Goal: Task Accomplishment & Management: Use online tool/utility

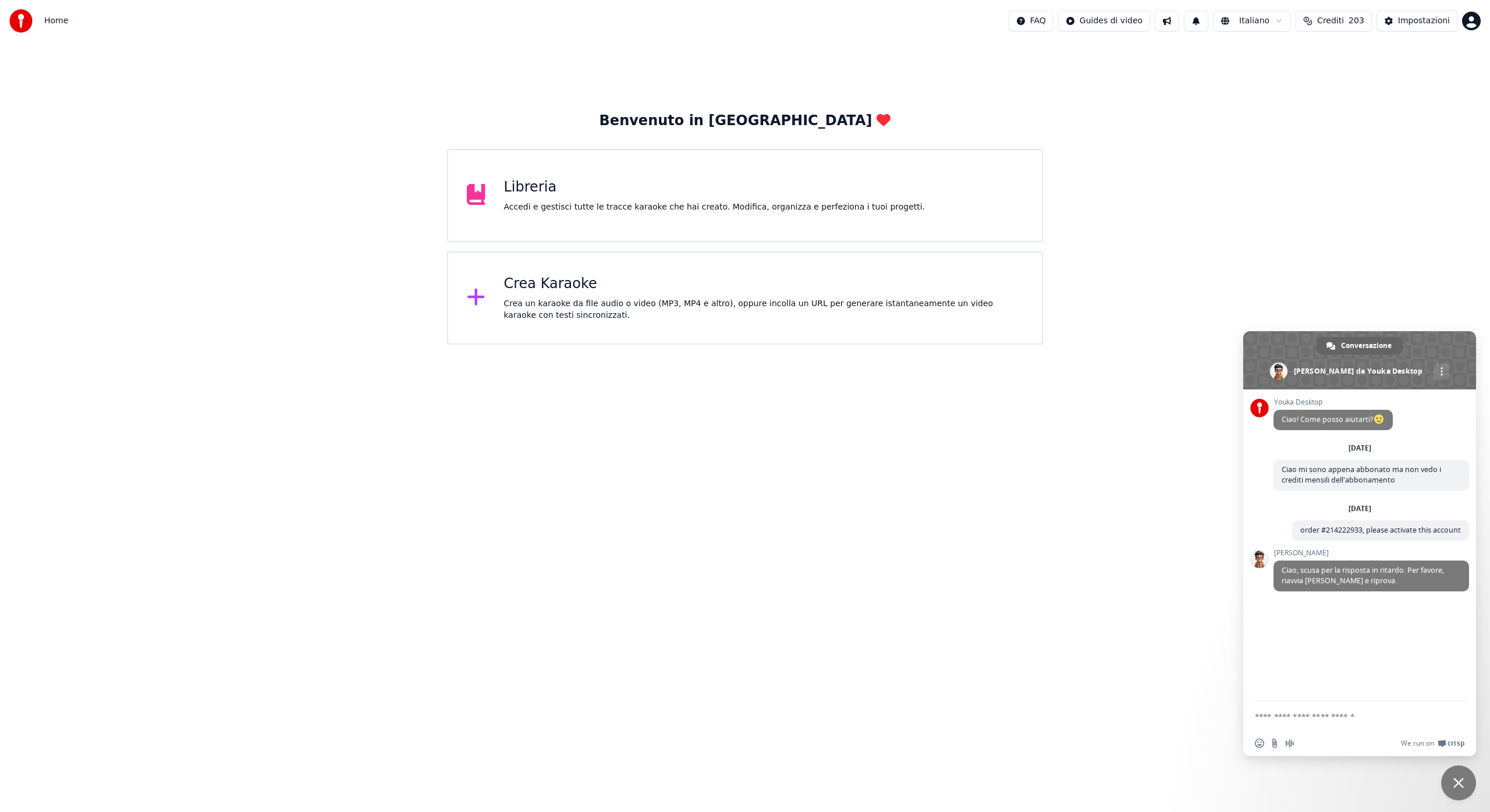
click at [1280, 719] on textarea "Scrivi il tuo messaggio..." at bounding box center [1347, 716] width 184 height 10
click at [1265, 718] on textarea "**********" at bounding box center [1347, 716] width 184 height 10
type textarea "**********"
click at [1453, 715] on span "Inviare" at bounding box center [1456, 716] width 9 height 9
click at [558, 307] on div "Crea un karaoke da file audio o video (MP3, MP4 e altro), oppure incolla un URL…" at bounding box center [763, 310] width 520 height 23
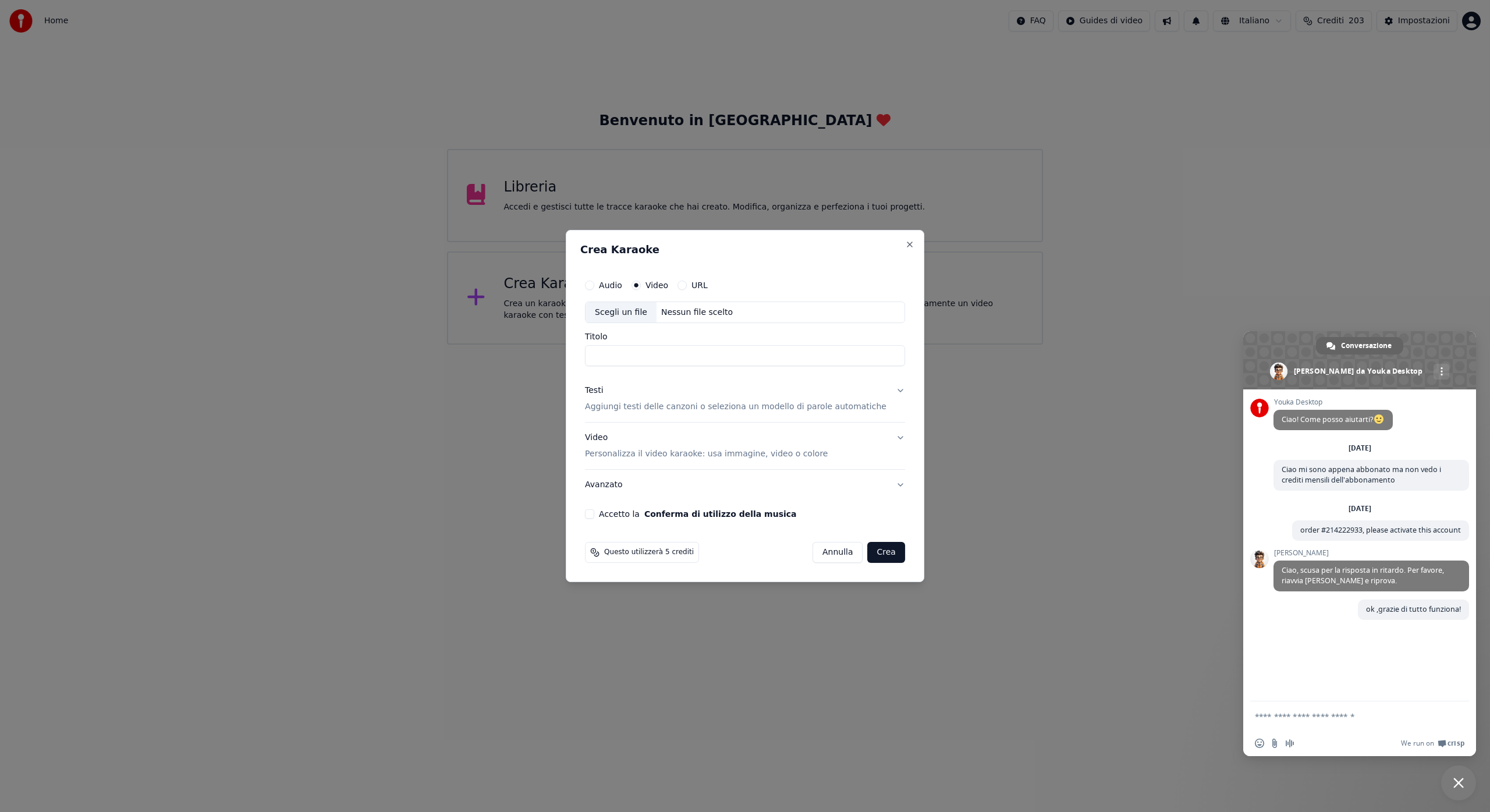
click at [687, 287] on button "URL" at bounding box center [682, 285] width 9 height 9
click at [887, 311] on button "button" at bounding box center [893, 311] width 23 height 21
type input "**********"
click at [880, 552] on button "Crea" at bounding box center [887, 552] width 37 height 21
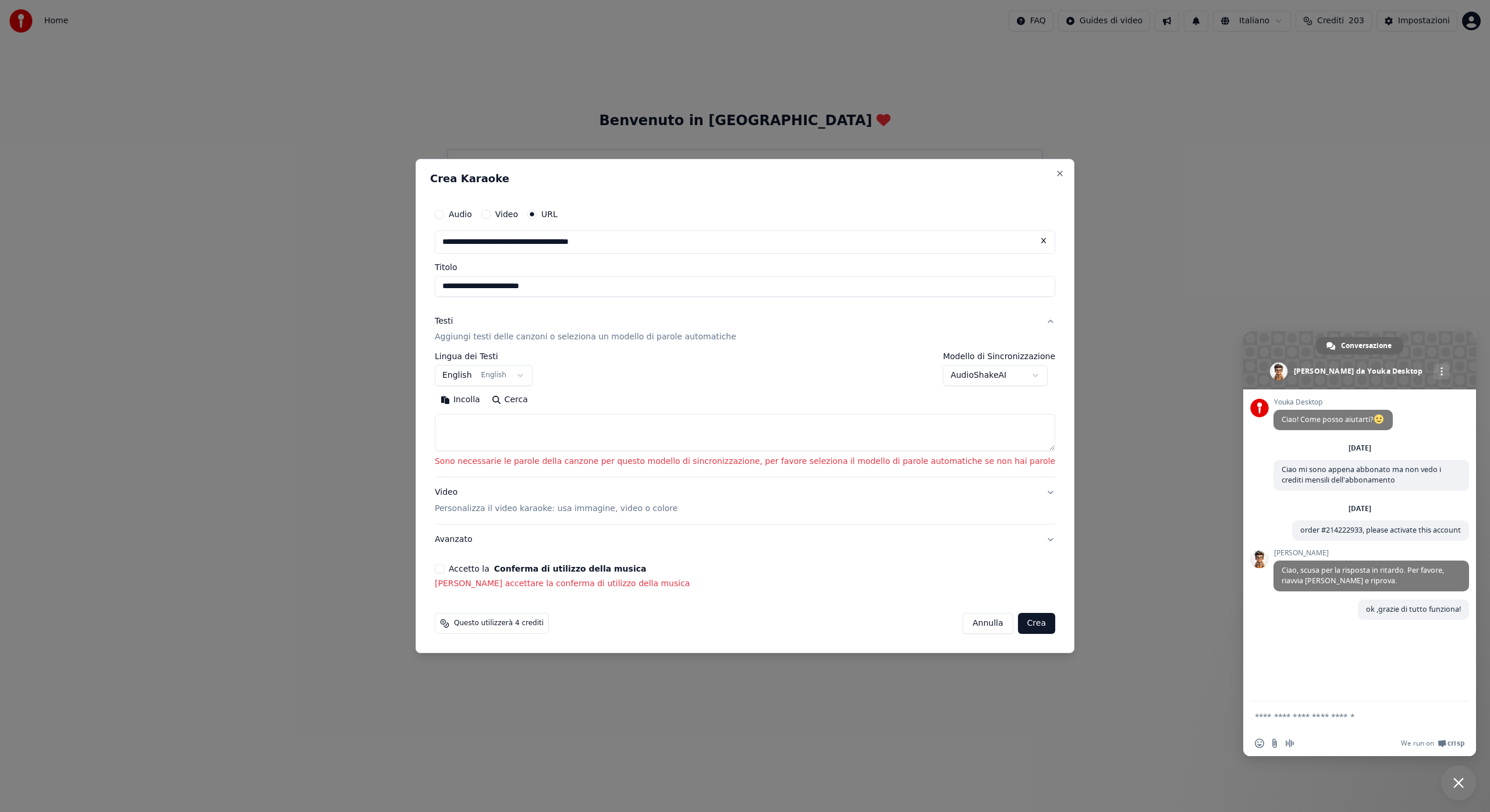
click at [1018, 627] on button "Crea" at bounding box center [1036, 623] width 37 height 21
click at [444, 568] on button "Accetto la Conferma di utilizzo della musica" at bounding box center [439, 569] width 9 height 9
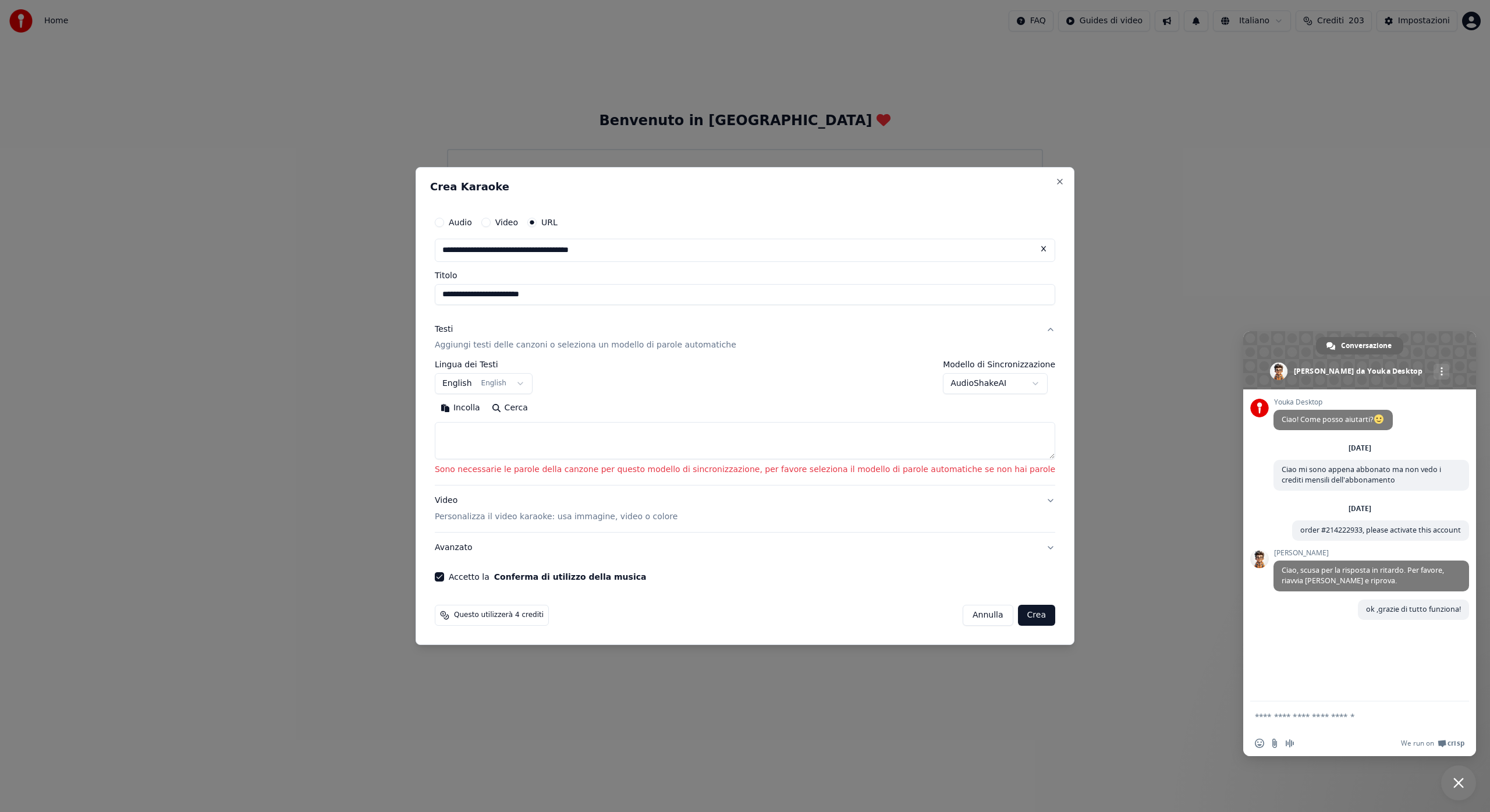
click at [1018, 616] on button "Crea" at bounding box center [1036, 615] width 37 height 21
click at [1018, 617] on button "Crea" at bounding box center [1036, 615] width 37 height 21
click at [1016, 344] on body "**********" at bounding box center [745, 172] width 1490 height 344
click at [799, 344] on body "**********" at bounding box center [745, 172] width 1490 height 344
click at [486, 410] on button "Incolla" at bounding box center [461, 408] width 51 height 19
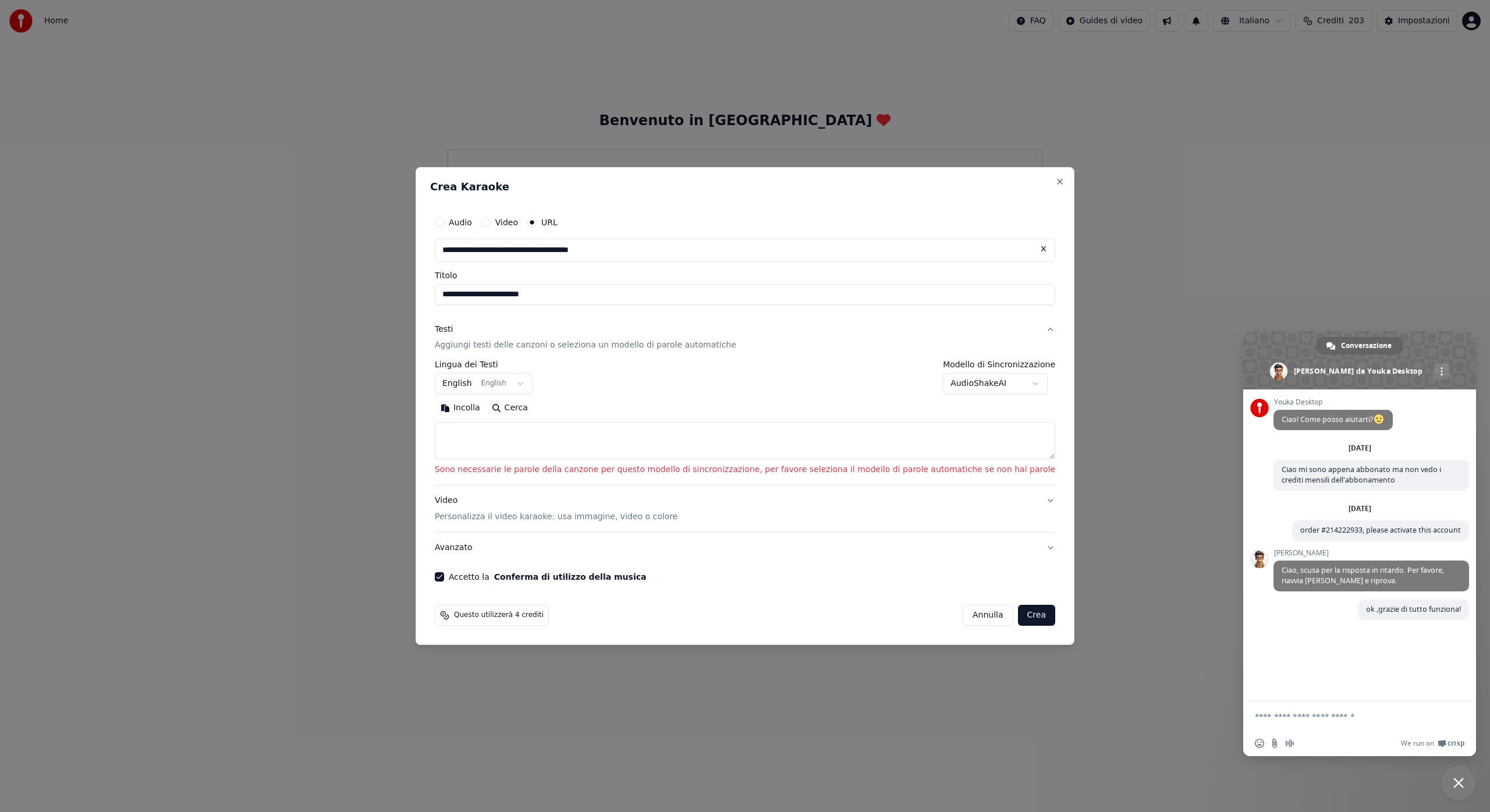
type textarea "**********"
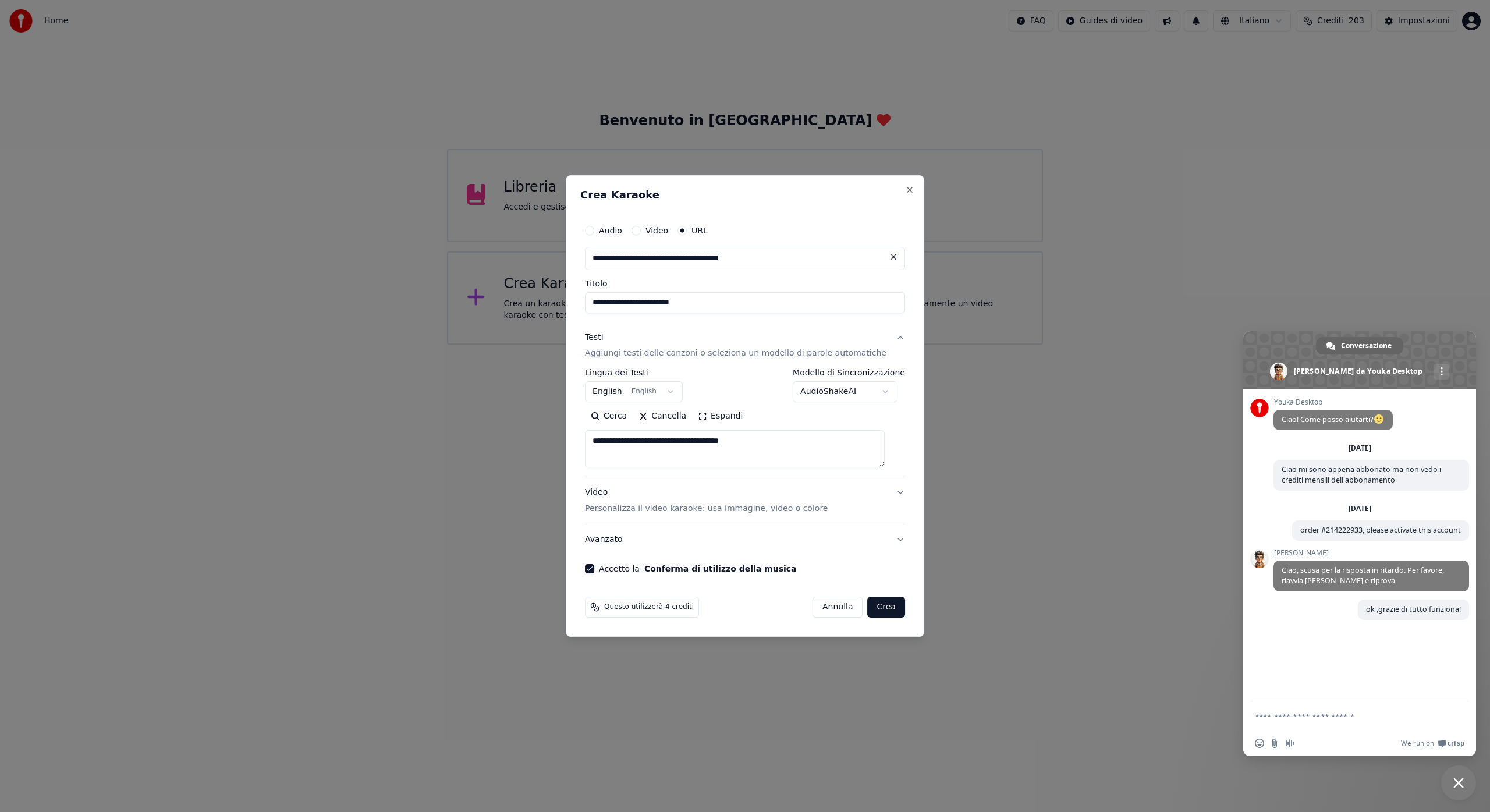
click at [872, 608] on button "Crea" at bounding box center [887, 606] width 37 height 21
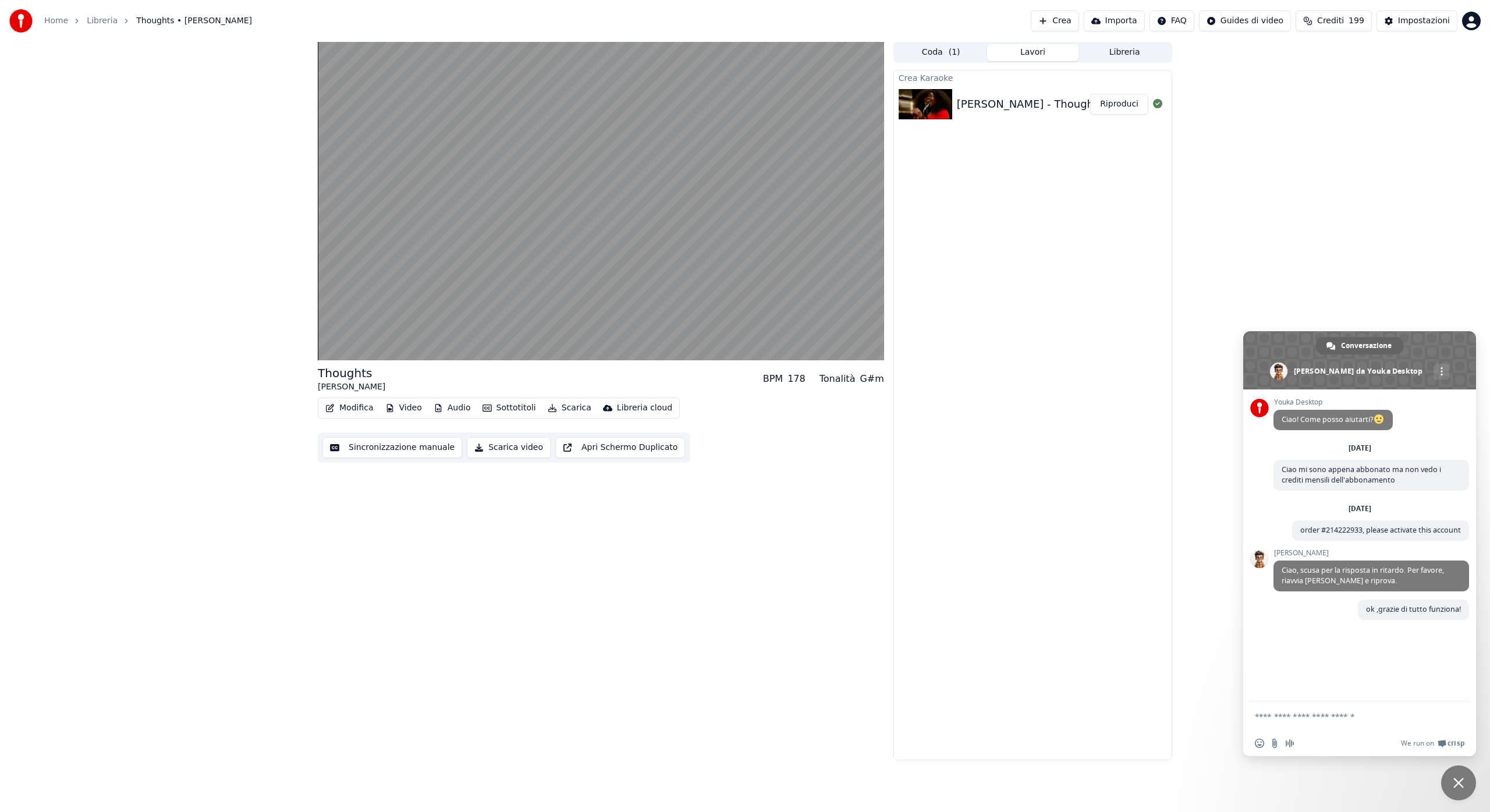
click at [407, 450] on button "Sincronizzazione manuale" at bounding box center [392, 447] width 139 height 21
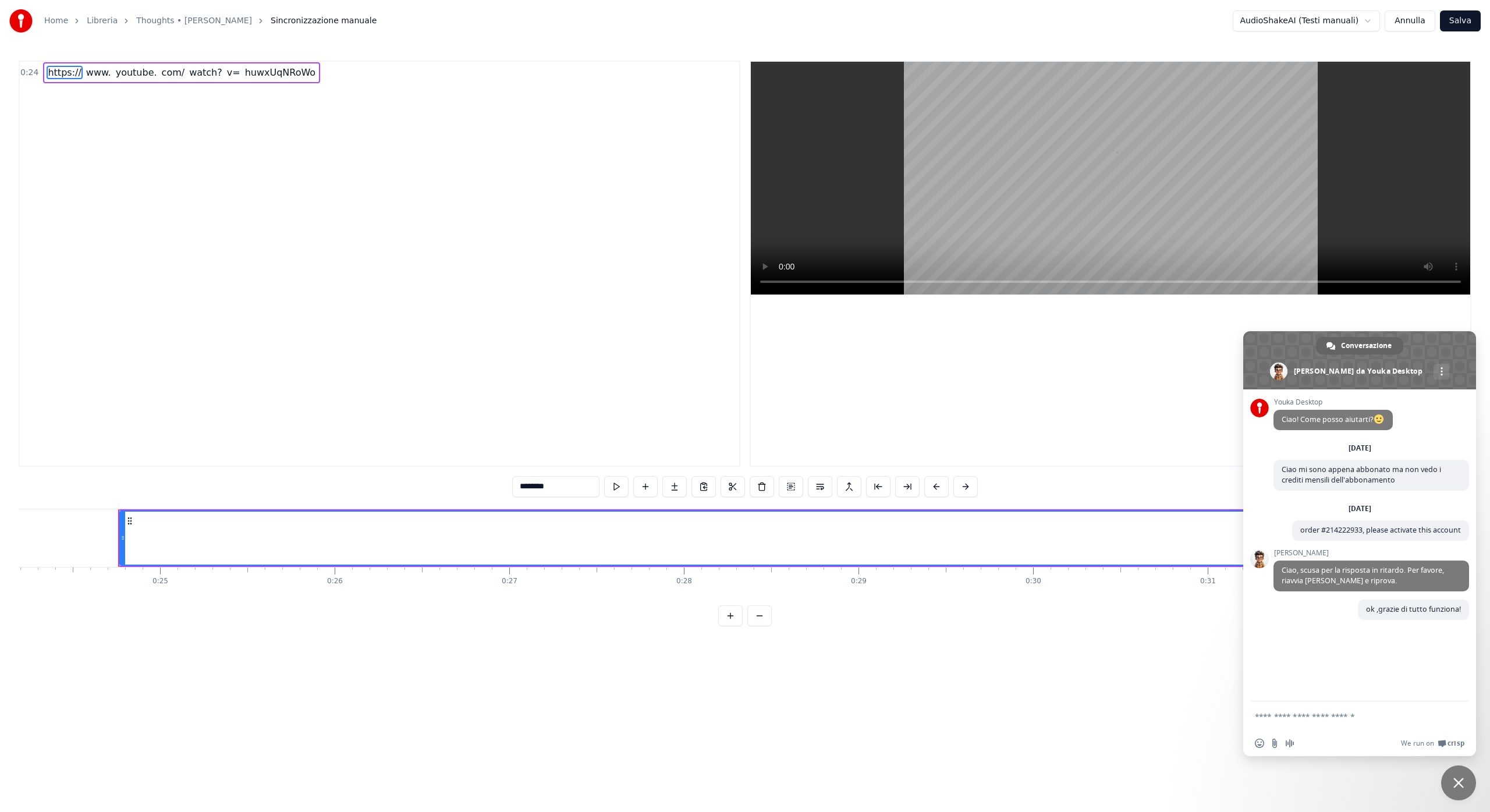
scroll to position [0, 4265]
click at [1412, 24] on button "Annulla" at bounding box center [1410, 21] width 51 height 21
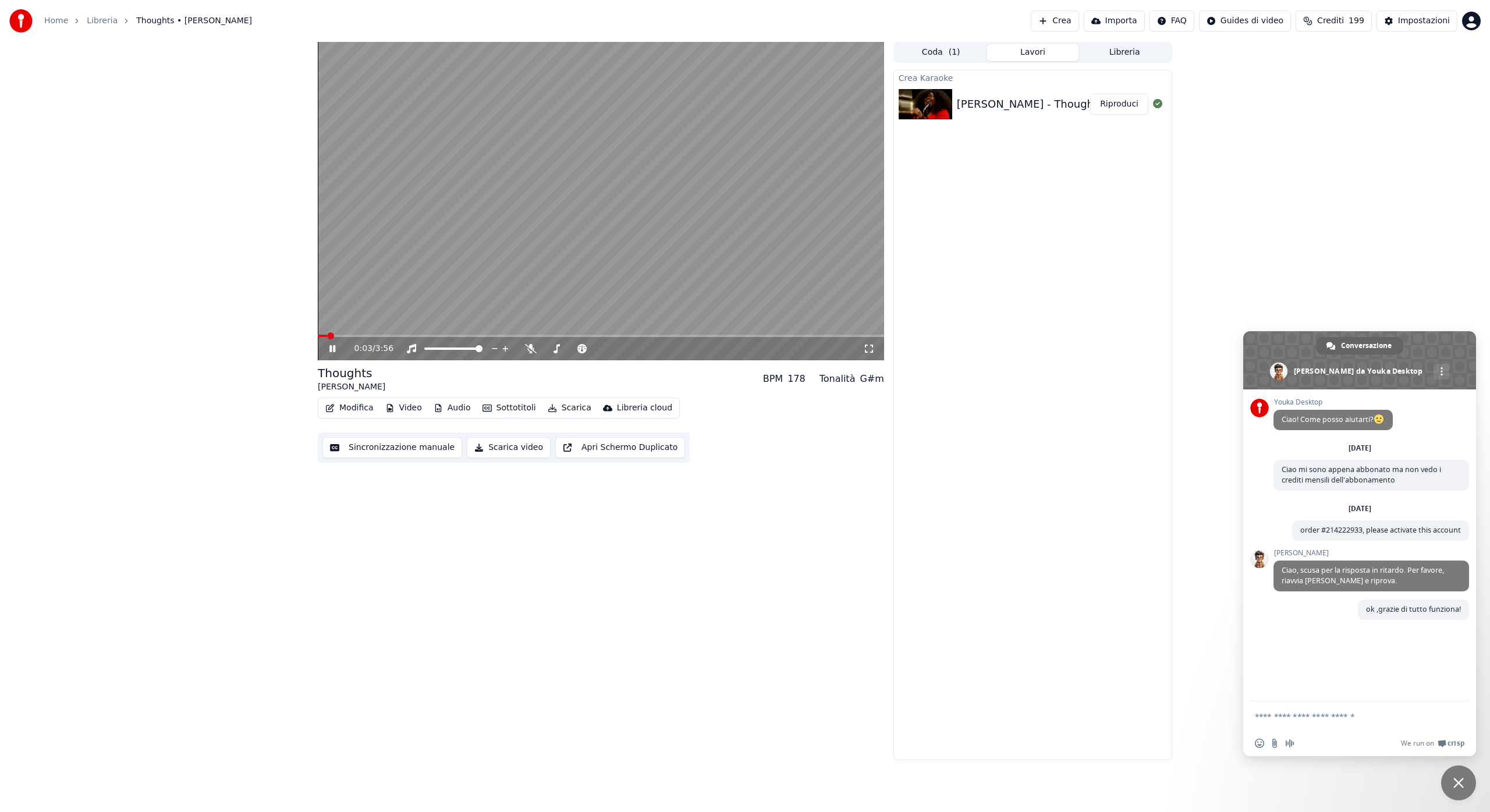
click at [867, 349] on icon at bounding box center [869, 348] width 12 height 9
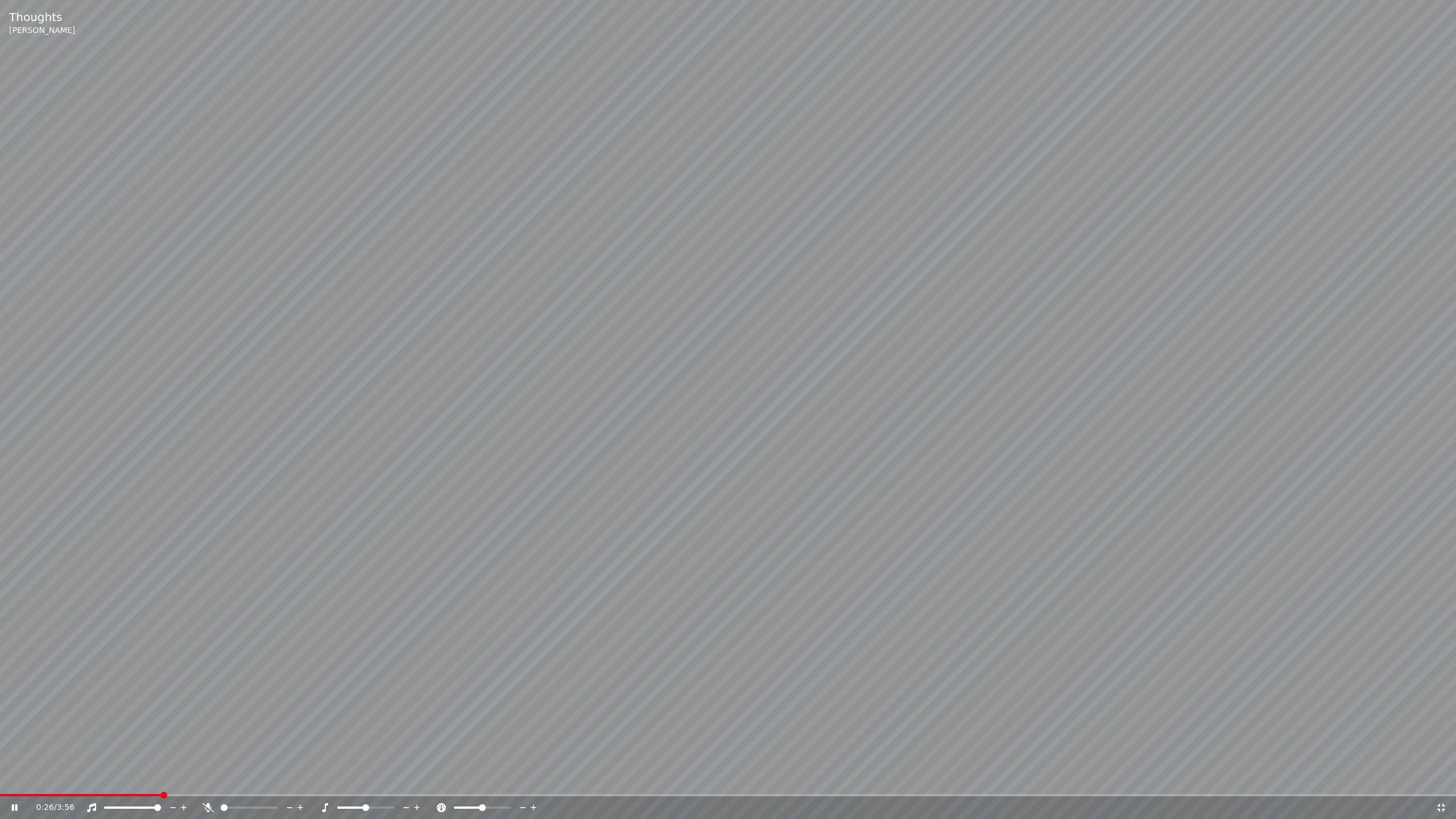
click at [212, 793] on icon at bounding box center [208, 808] width 11 height 9
click at [269, 793] on span at bounding box center [266, 808] width 7 height 7
click at [220, 793] on span at bounding box center [224, 808] width 7 height 7
click at [211, 793] on icon at bounding box center [208, 808] width 11 height 9
click at [256, 793] on span at bounding box center [255, 808] width 7 height 7
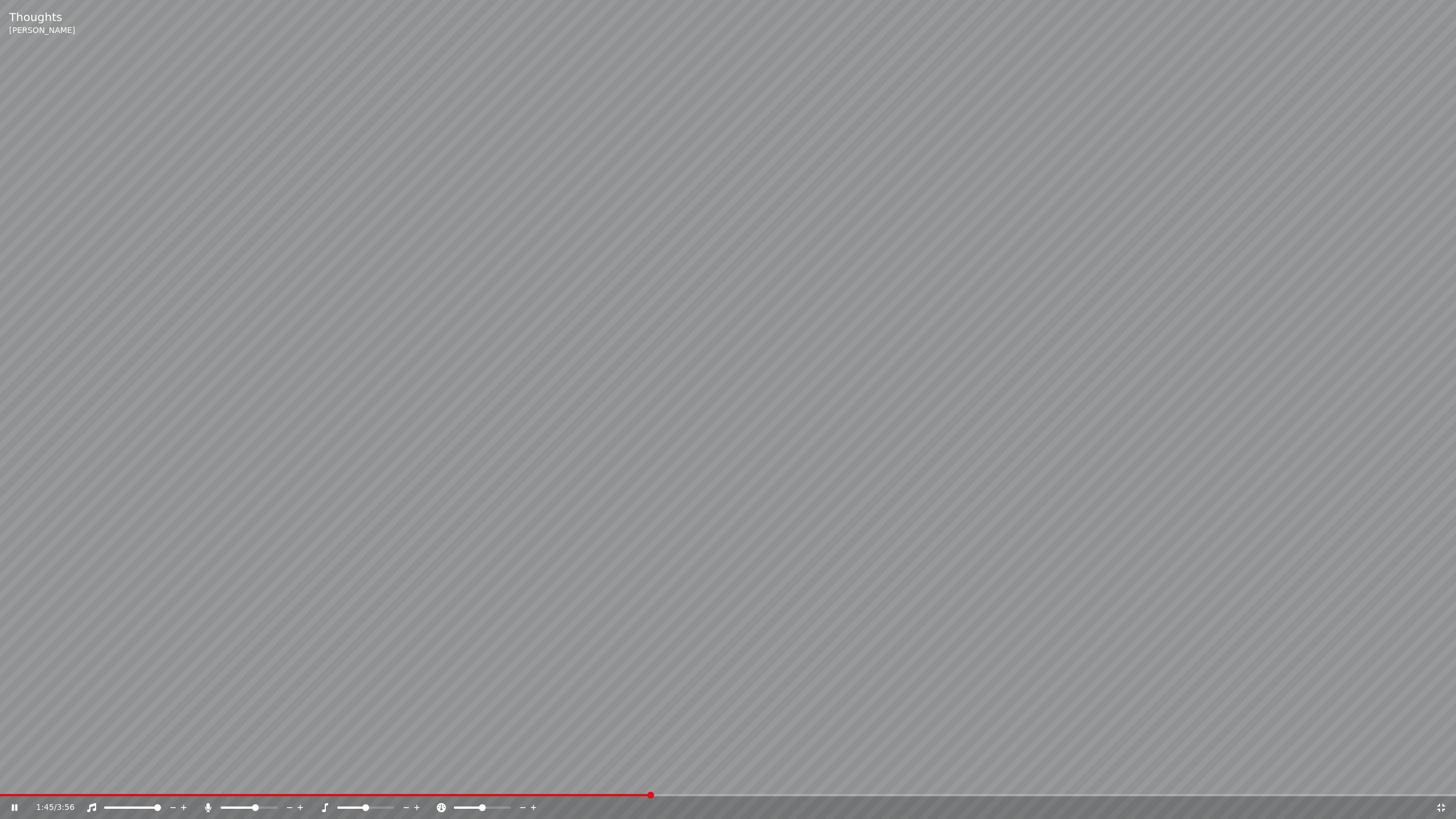
click at [14, 793] on icon at bounding box center [22, 808] width 27 height 9
click at [1320, 323] on video at bounding box center [728, 410] width 1456 height 819
click at [1441, 793] on icon at bounding box center [1441, 808] width 11 height 9
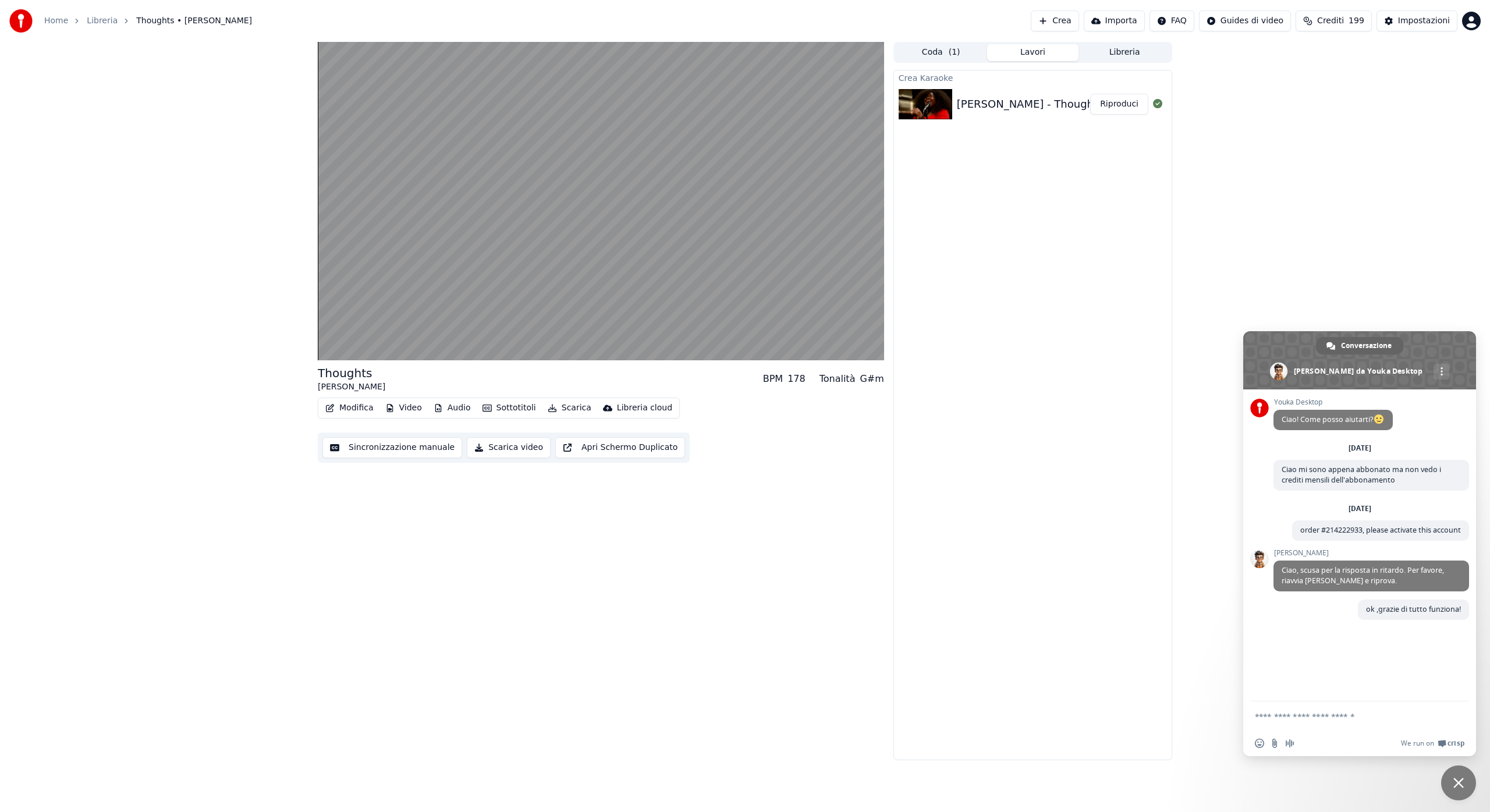
click at [1351, 22] on button "Crediti 199" at bounding box center [1333, 21] width 76 height 21
click at [1077, 20] on button "Crea" at bounding box center [1054, 21] width 48 height 21
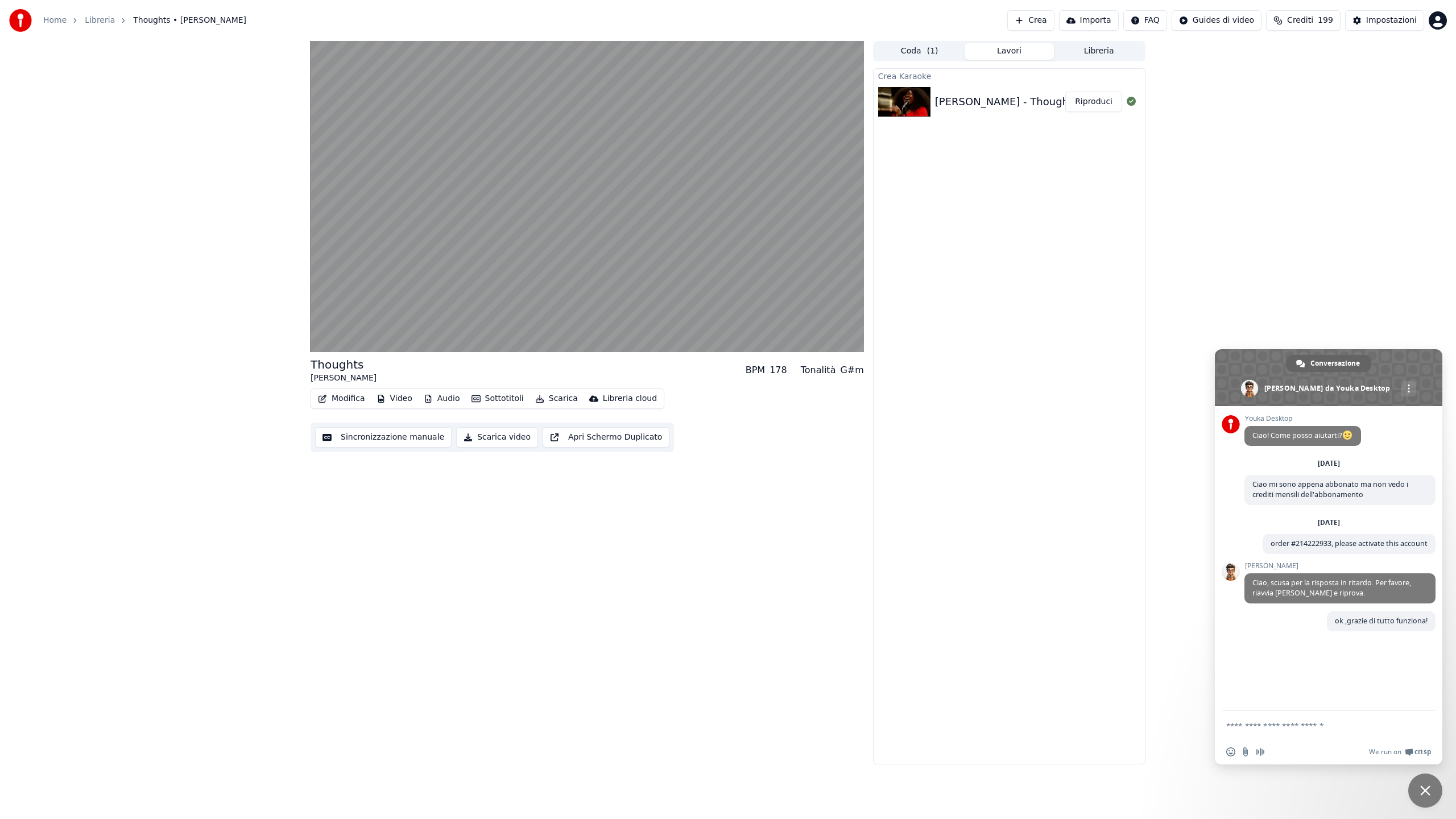
click at [110, 168] on div "Thoughts Danielle Ponder BPM 178 Tonalità G#m Modifica Video Audio Sottotitoli …" at bounding box center [728, 403] width 1456 height 724
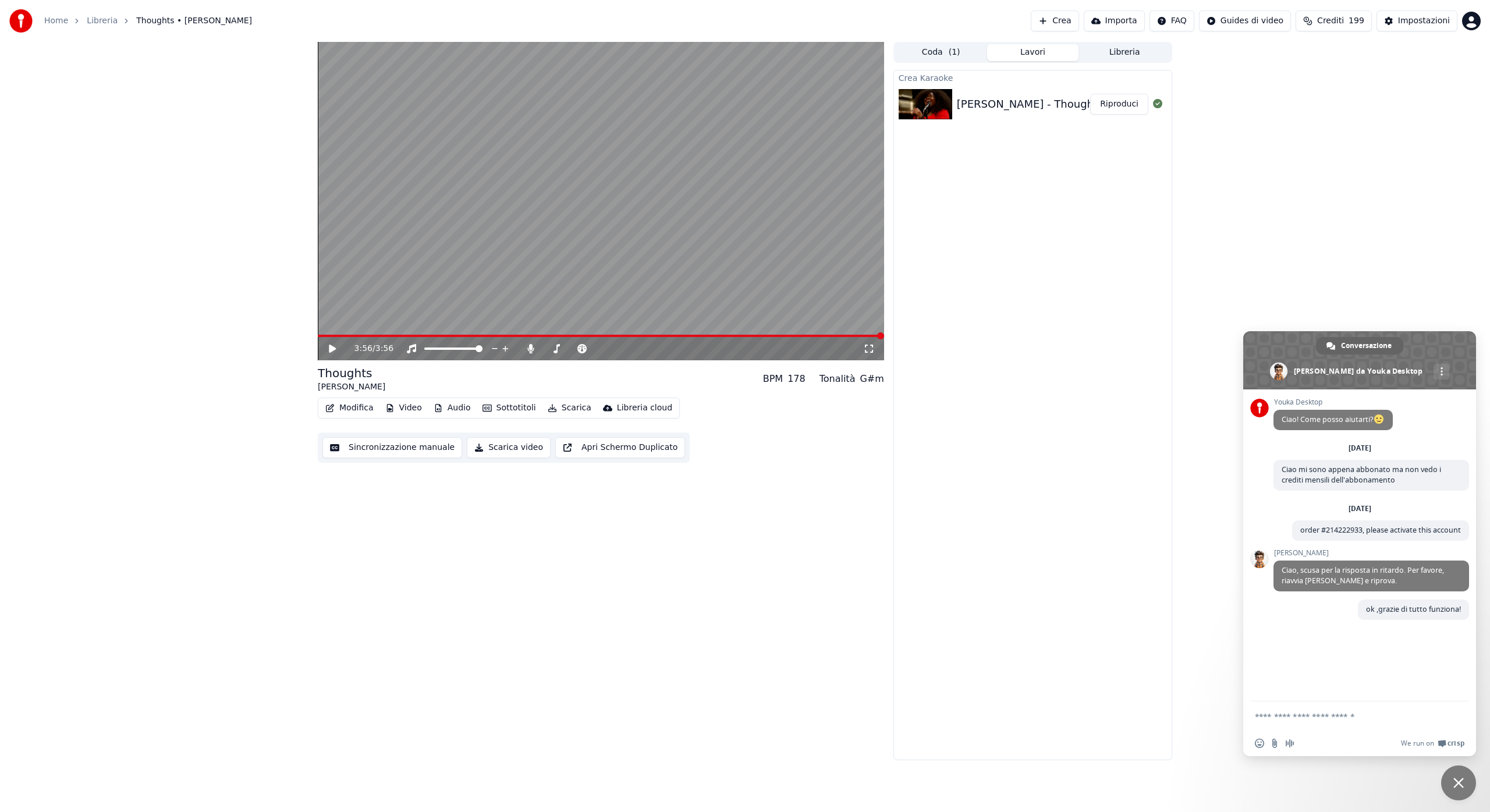
click at [1065, 21] on button "Crea" at bounding box center [1054, 21] width 48 height 21
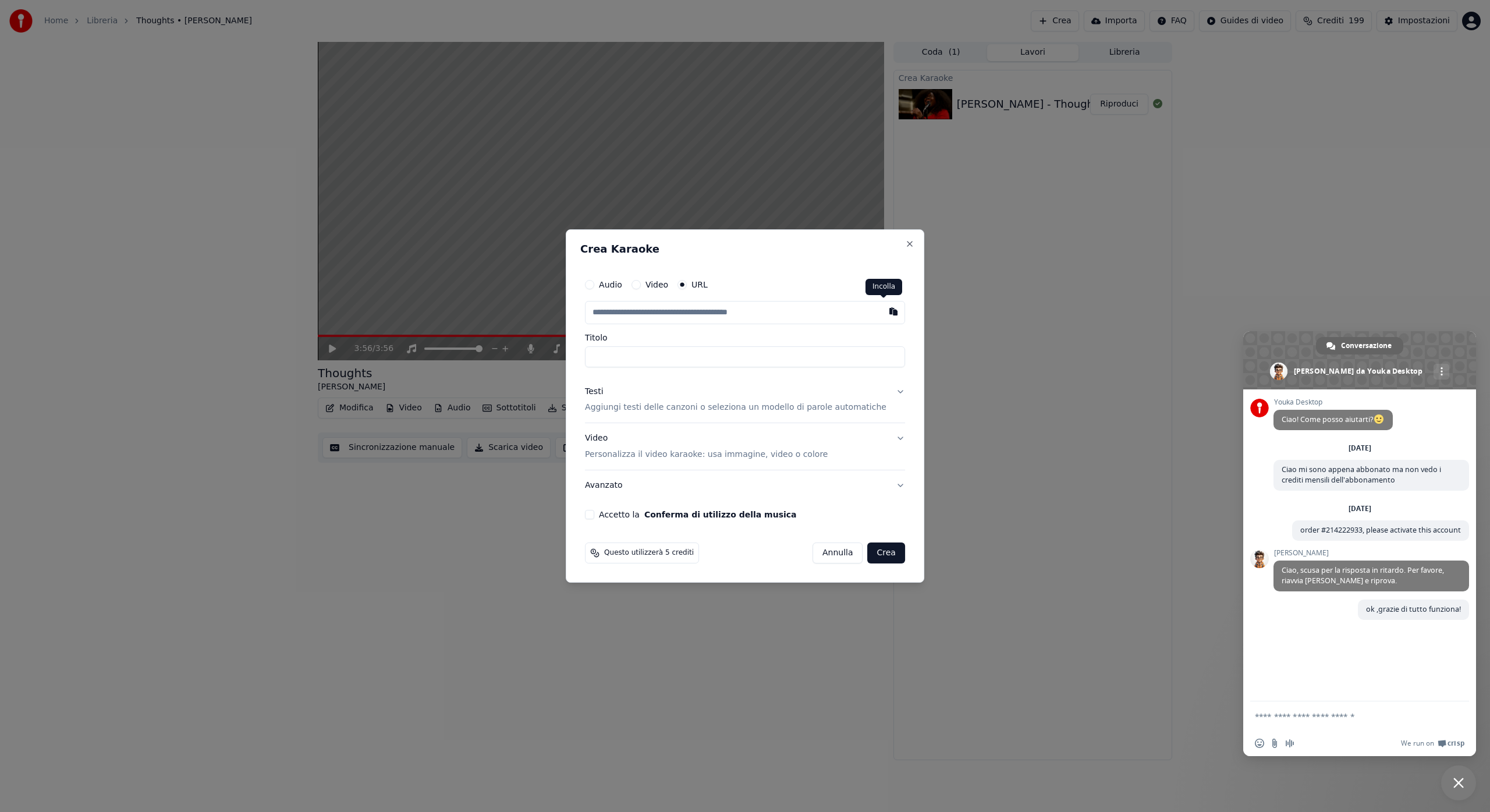
click at [883, 314] on button "button" at bounding box center [893, 311] width 23 height 21
type input "**********"
click at [676, 410] on p "Aggiungi testi delle canzoni o seleziona un modello di parole automatiche" at bounding box center [735, 408] width 301 height 12
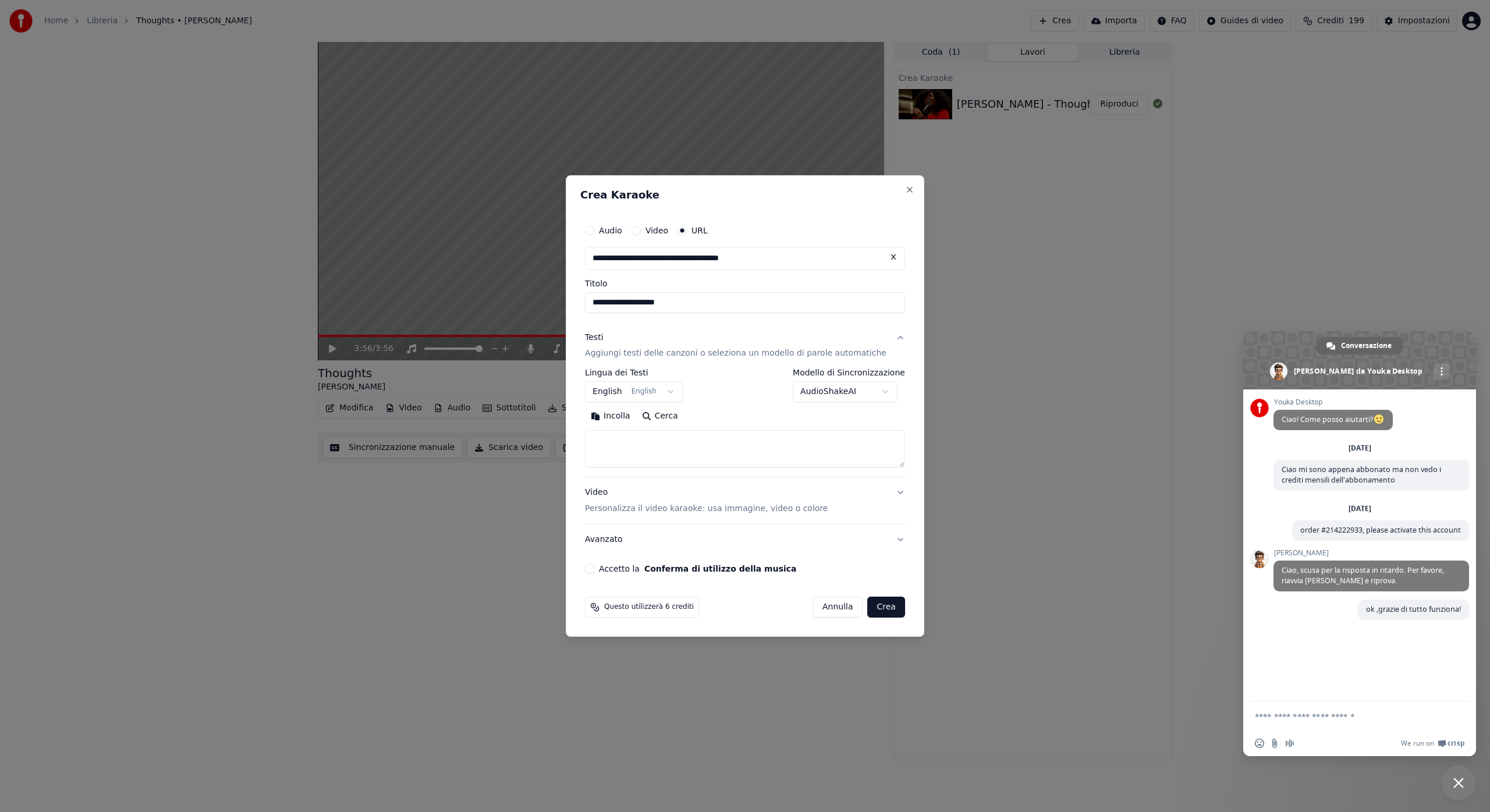
click at [889, 336] on button "Testi Aggiungi testi delle canzoni o seleziona un modello di parole automatiche" at bounding box center [745, 346] width 320 height 46
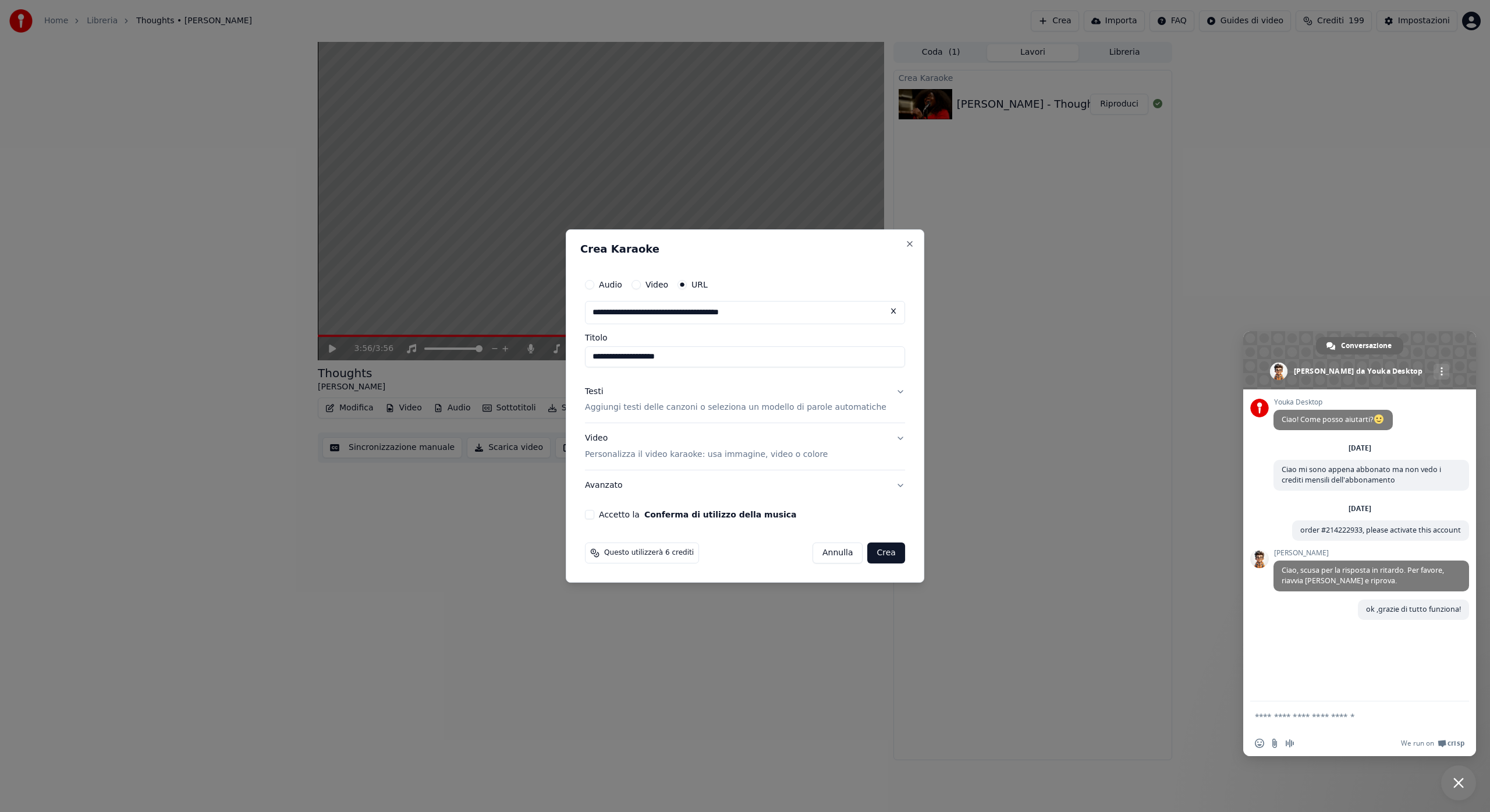
click at [891, 392] on button "Testi Aggiungi testi delle canzoni o seleziona un modello di parole automatiche" at bounding box center [745, 400] width 320 height 46
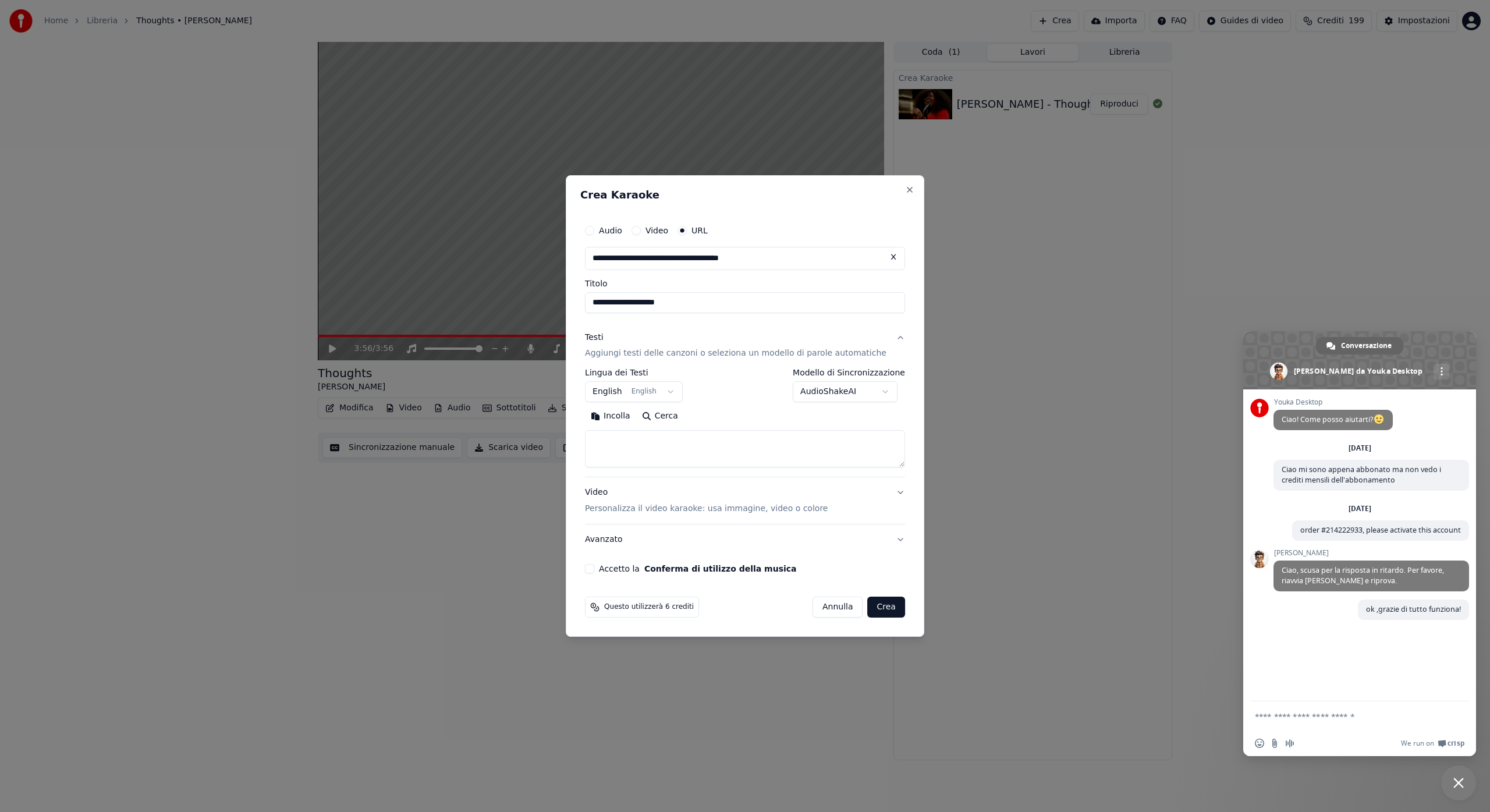
click at [594, 565] on button "Accetto la Conferma di utilizzo della musica" at bounding box center [589, 569] width 9 height 9
click at [875, 609] on button "Crea" at bounding box center [887, 606] width 37 height 21
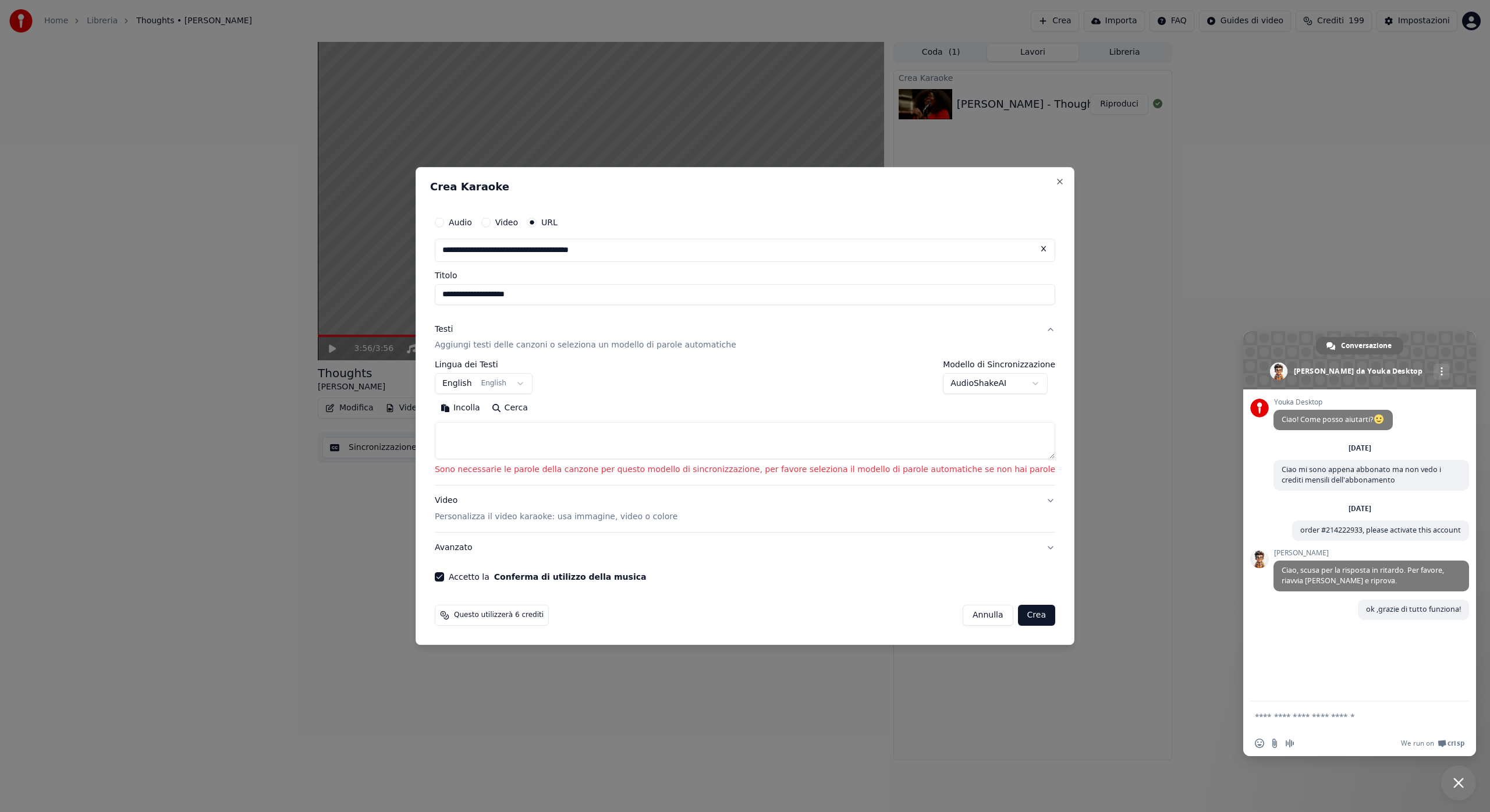
click at [1015, 385] on button "AudioShakeAI" at bounding box center [995, 384] width 105 height 21
click at [1016, 380] on button "MusicAI ( Livello Parola )" at bounding box center [993, 384] width 123 height 21
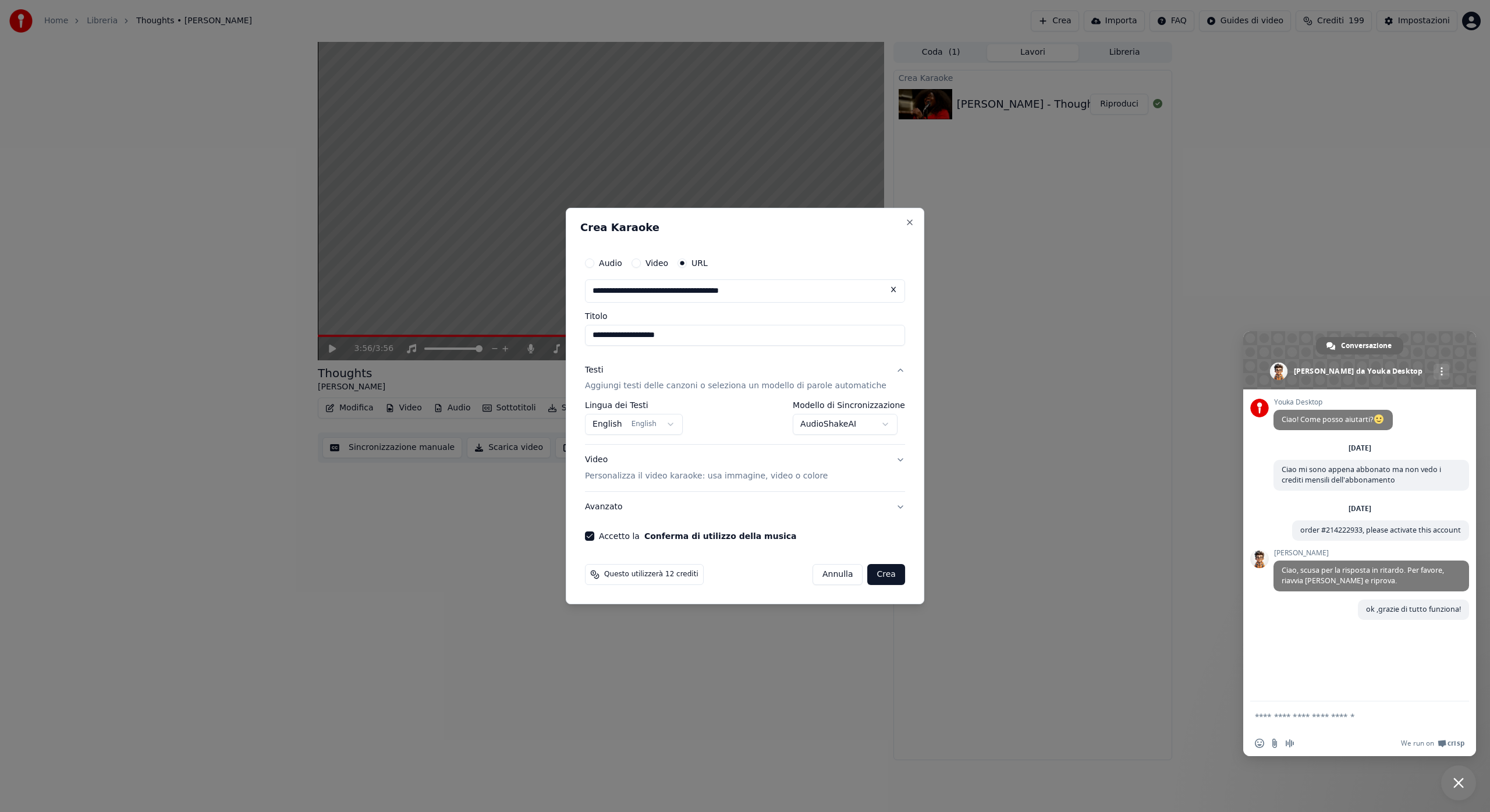
click at [872, 578] on button "Crea" at bounding box center [887, 574] width 37 height 21
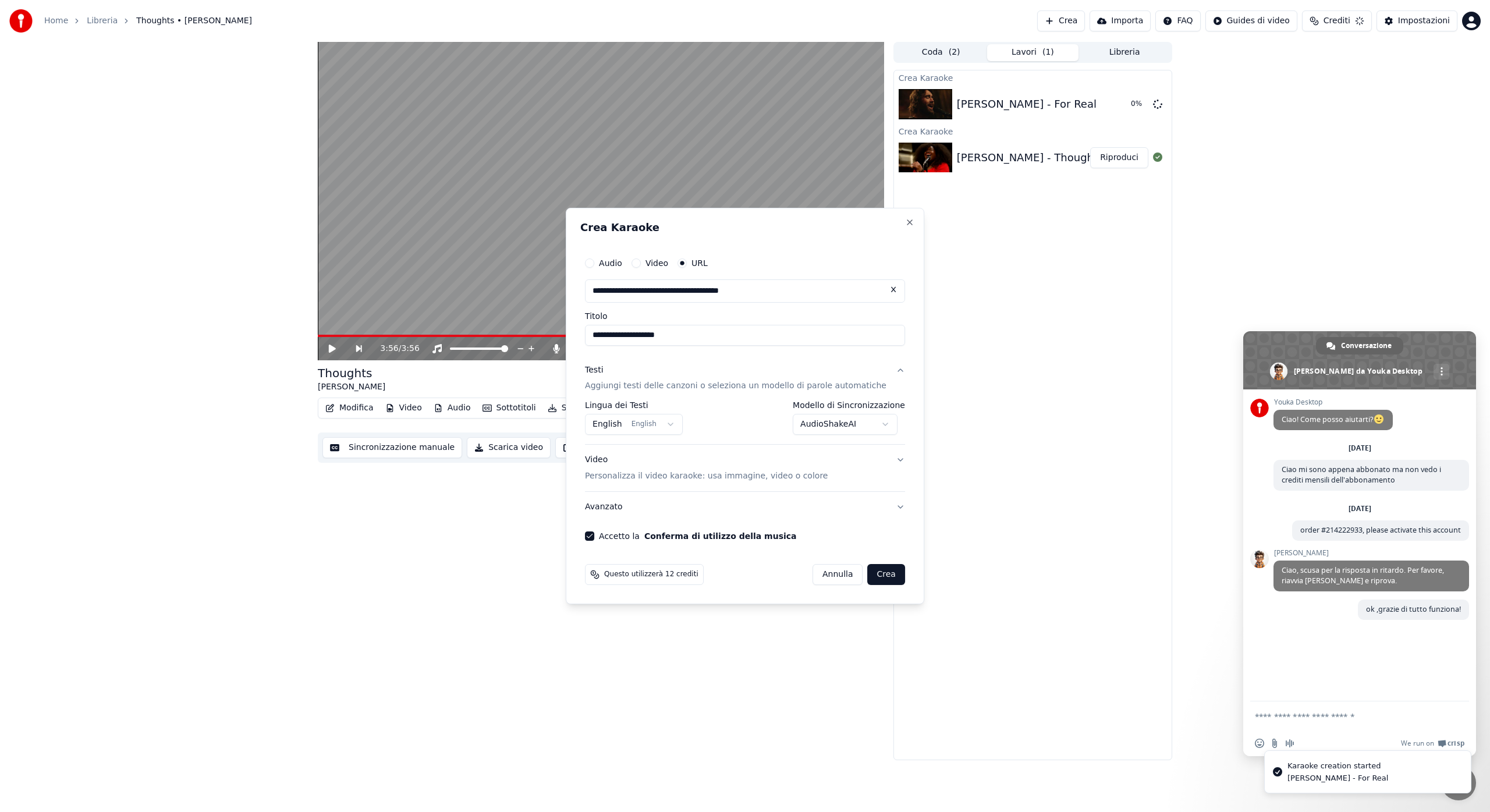
select select "**********"
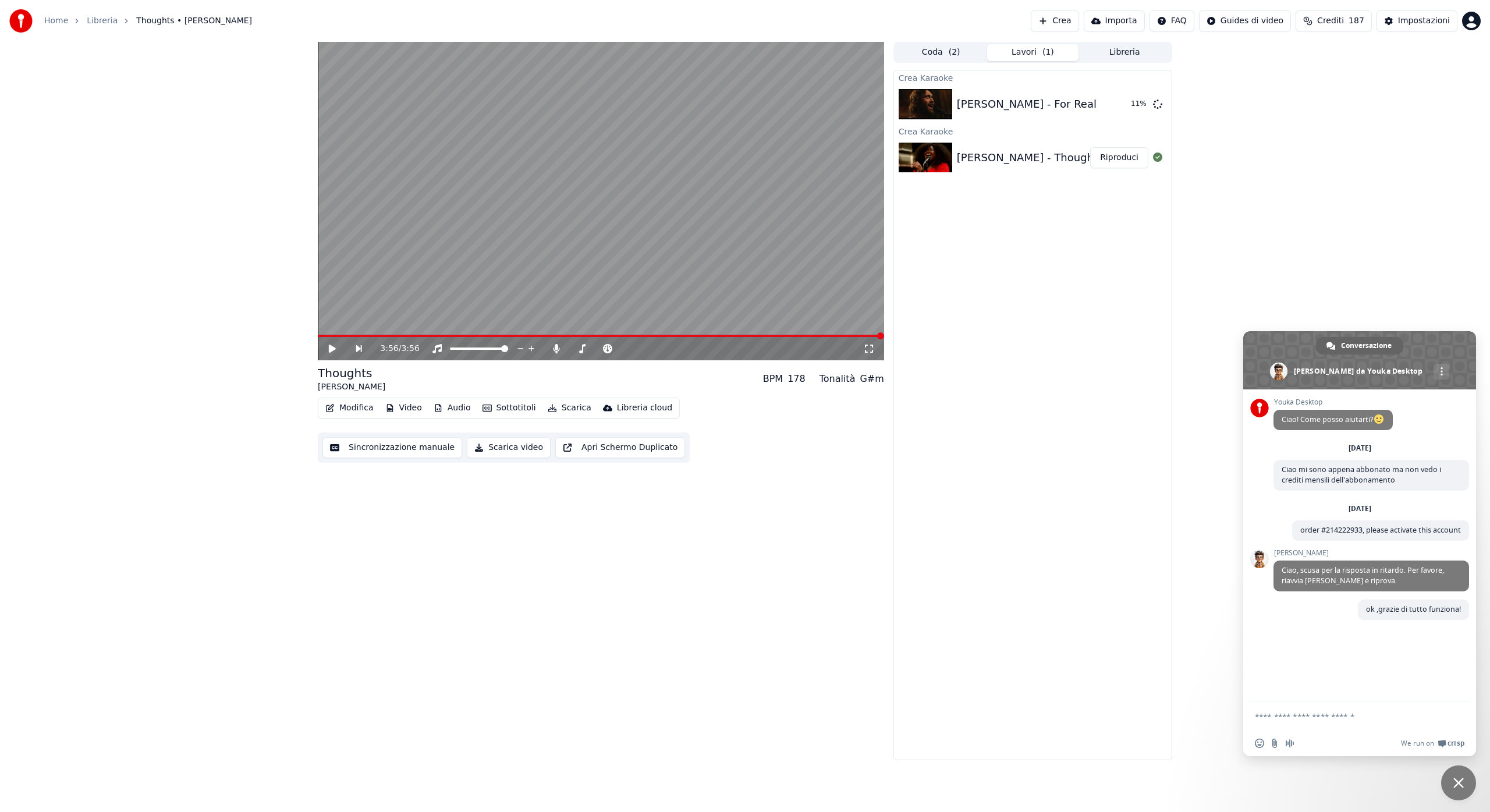
click at [945, 52] on button "Coda ( 2 )" at bounding box center [941, 53] width 92 height 17
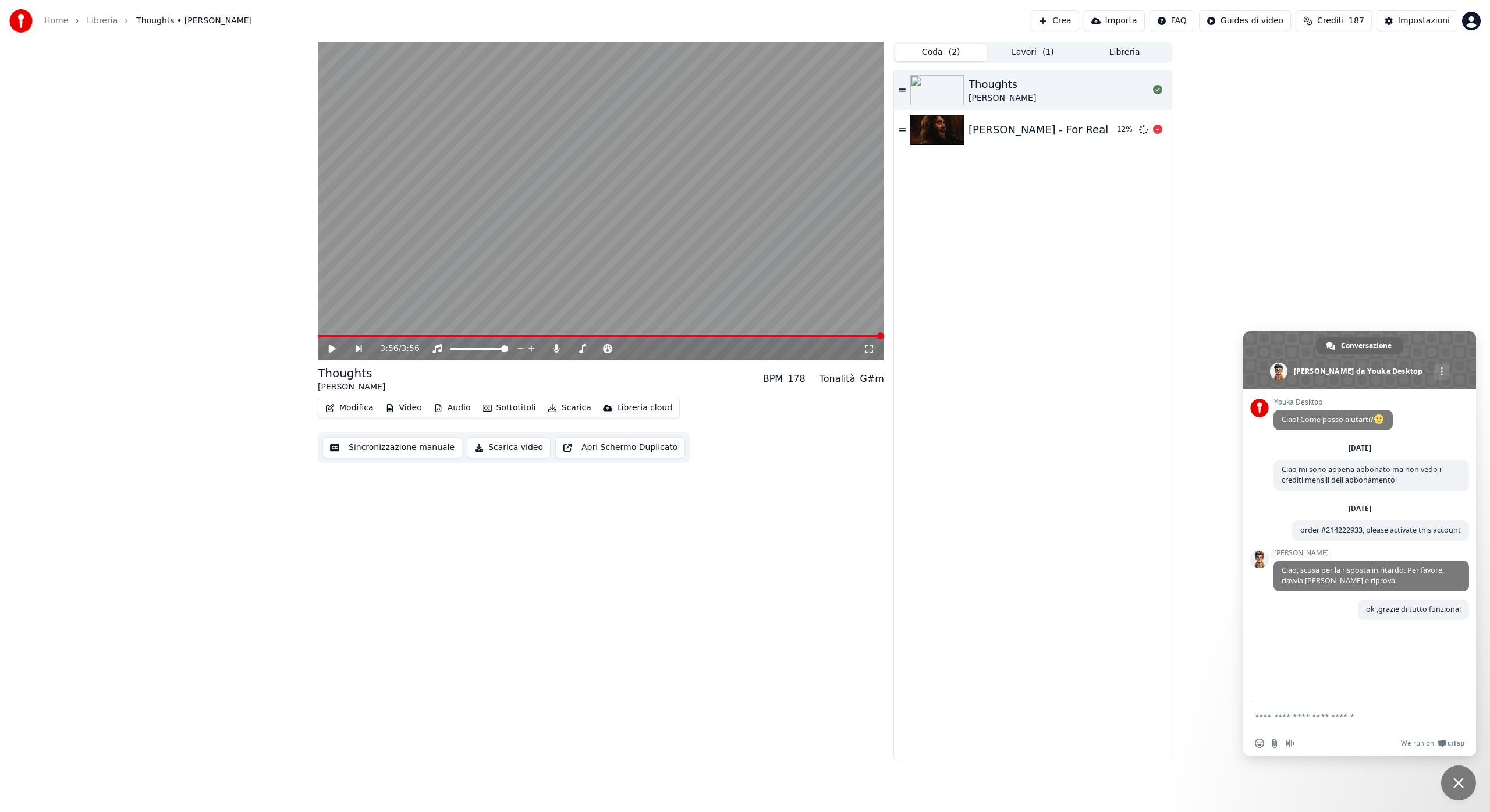
click at [962, 127] on img at bounding box center [937, 129] width 53 height 30
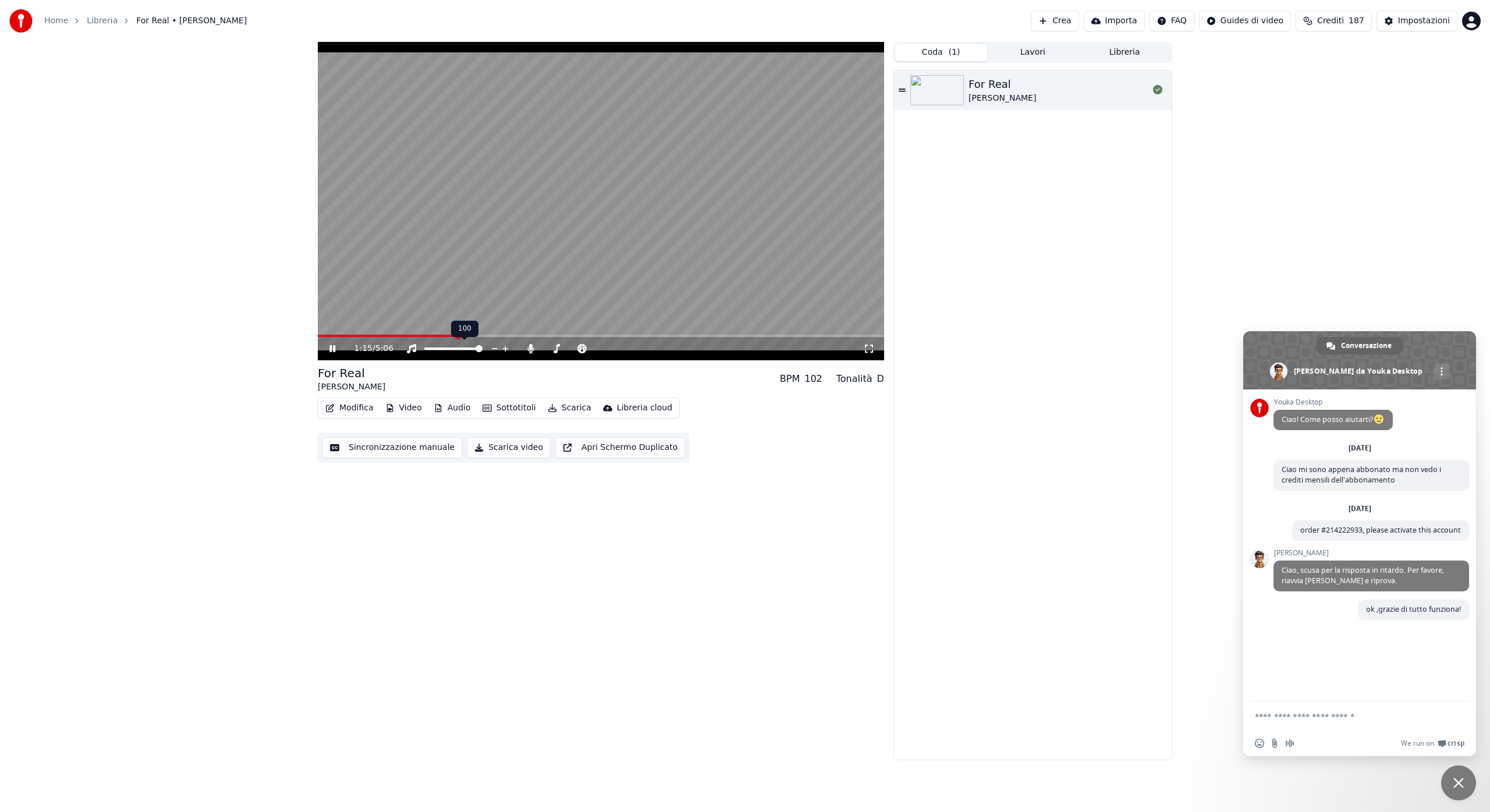
click at [483, 348] on span at bounding box center [479, 348] width 7 height 7
click at [871, 352] on icon at bounding box center [869, 348] width 8 height 8
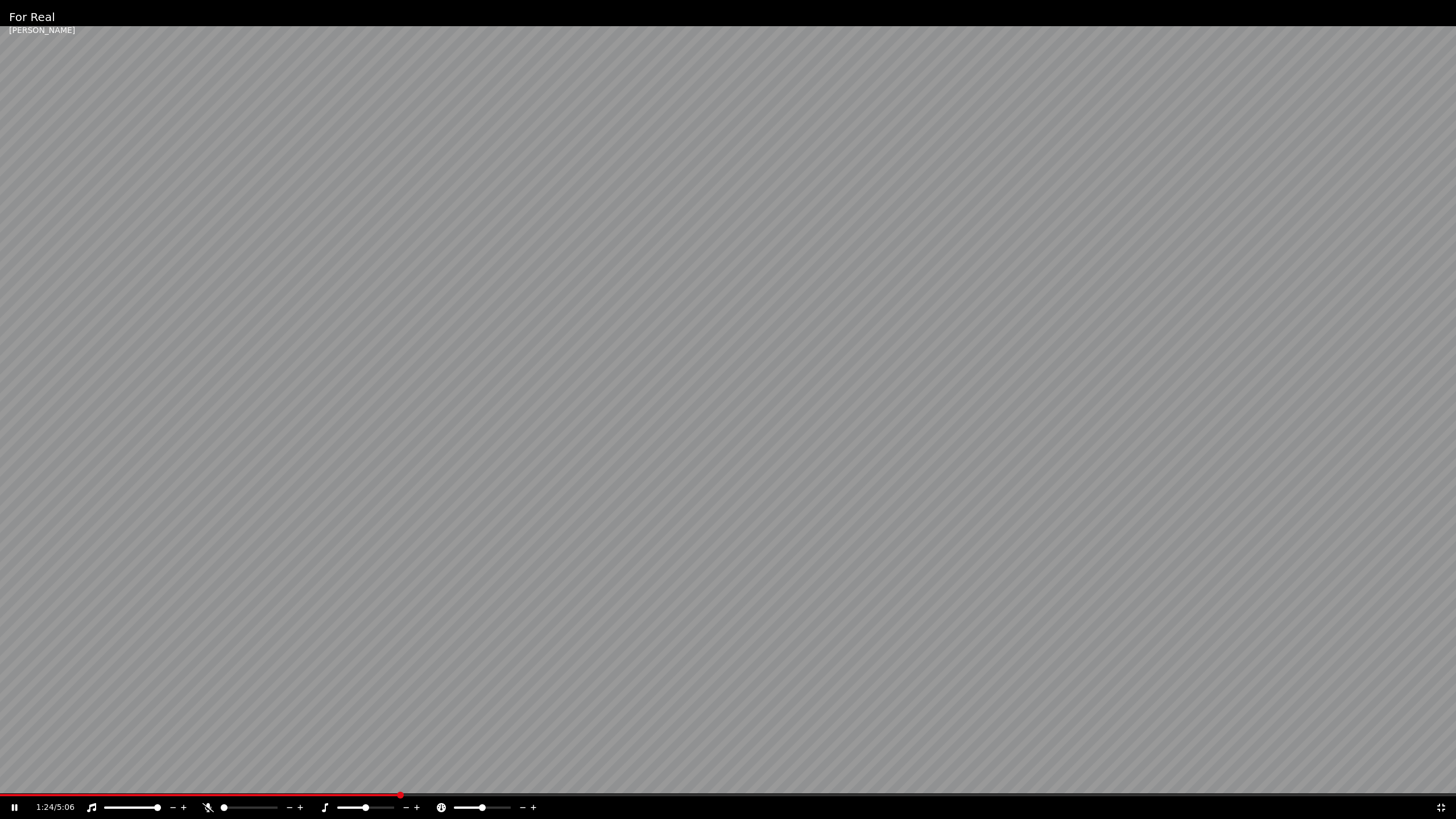
click at [220, 793] on span at bounding box center [224, 808] width 7 height 7
click at [4, 793] on div "4:58 / 5:06" at bounding box center [728, 808] width 1456 height 23
click at [4, 793] on span at bounding box center [2, 795] width 4 height 3
click at [1440, 793] on icon at bounding box center [1441, 808] width 11 height 9
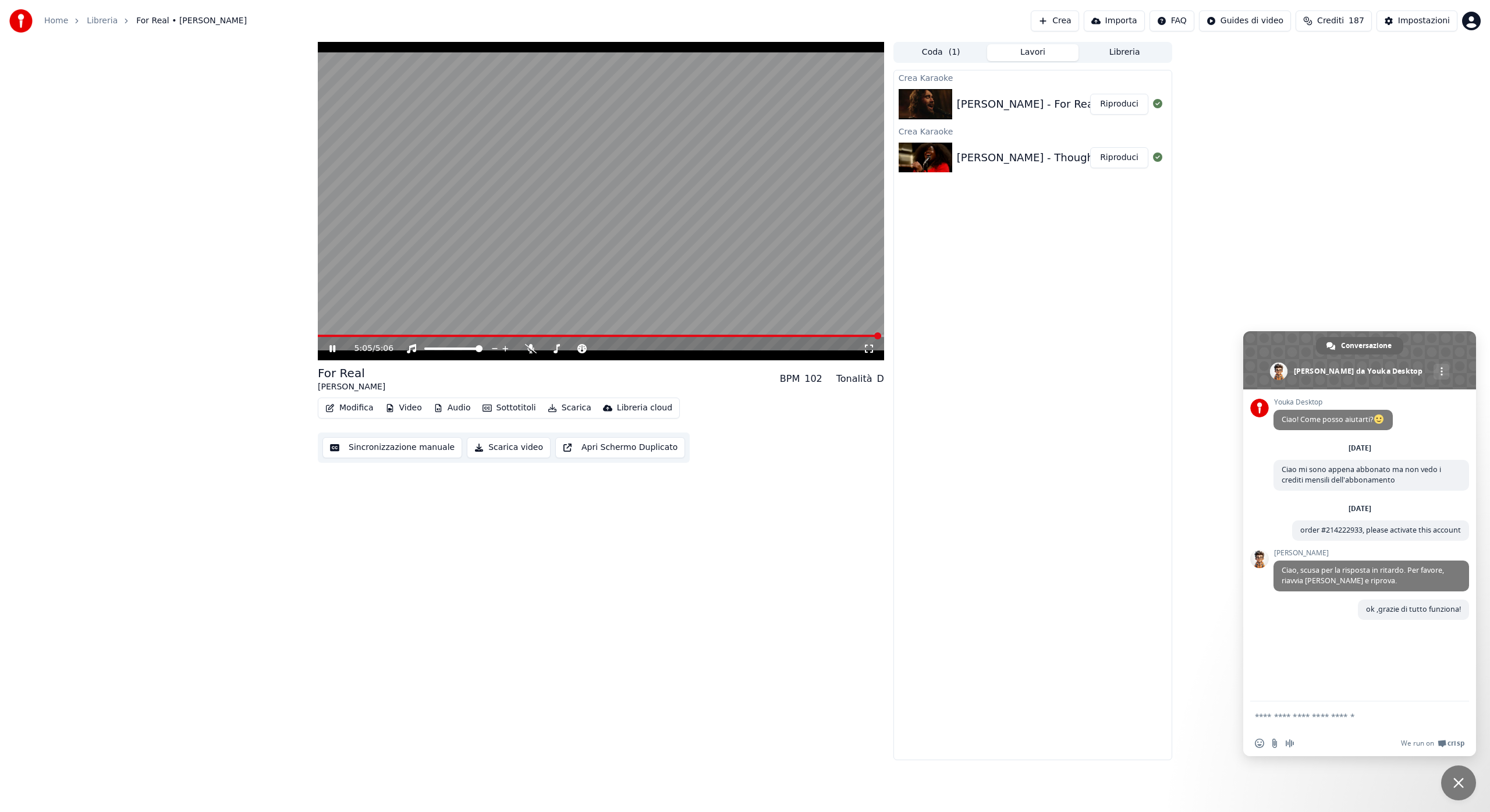
click at [1049, 50] on button "Lavori" at bounding box center [1033, 53] width 92 height 17
click at [1120, 53] on button "Libreria" at bounding box center [1124, 53] width 92 height 17
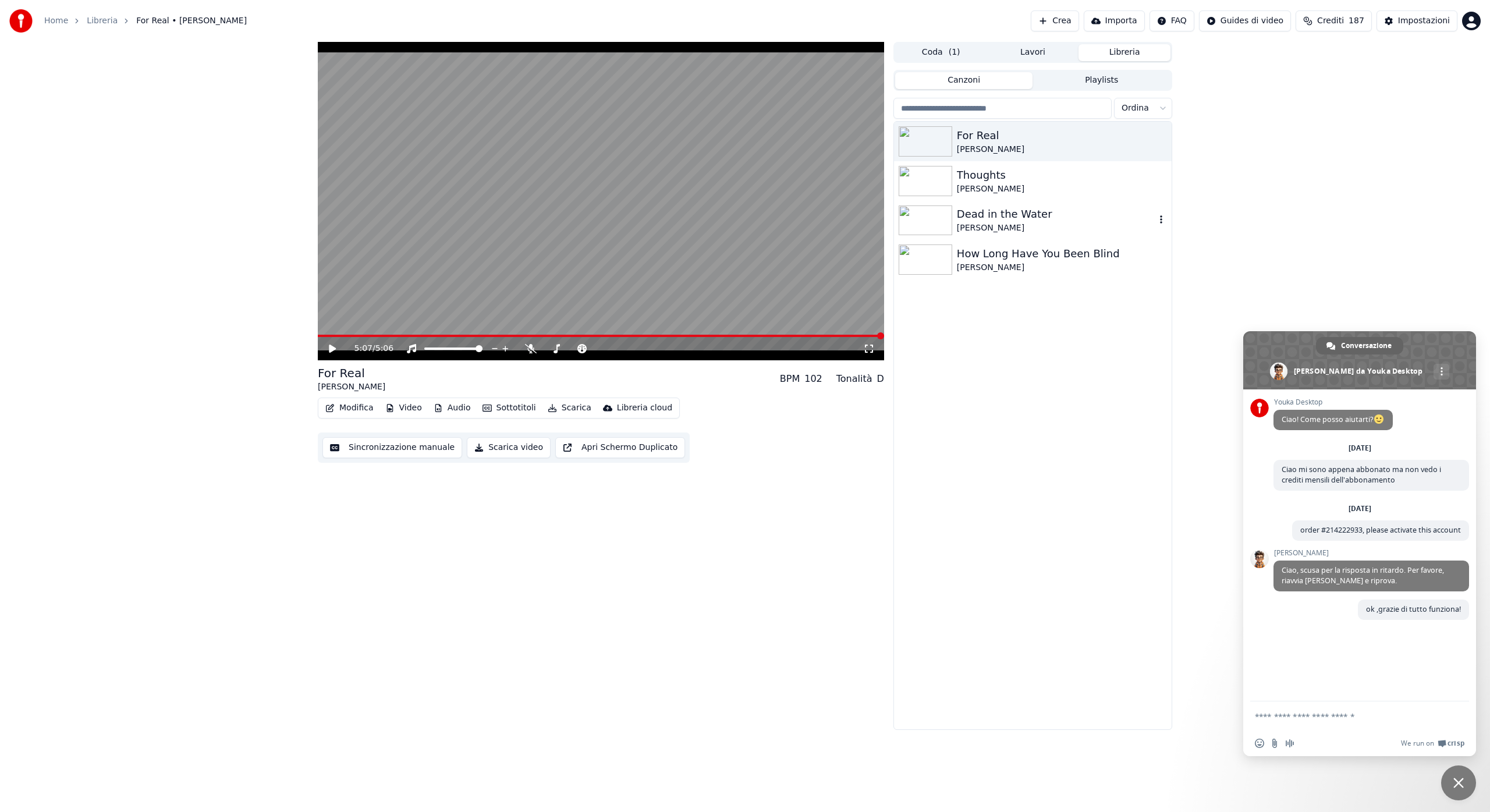
click at [917, 224] on img at bounding box center [925, 220] width 53 height 30
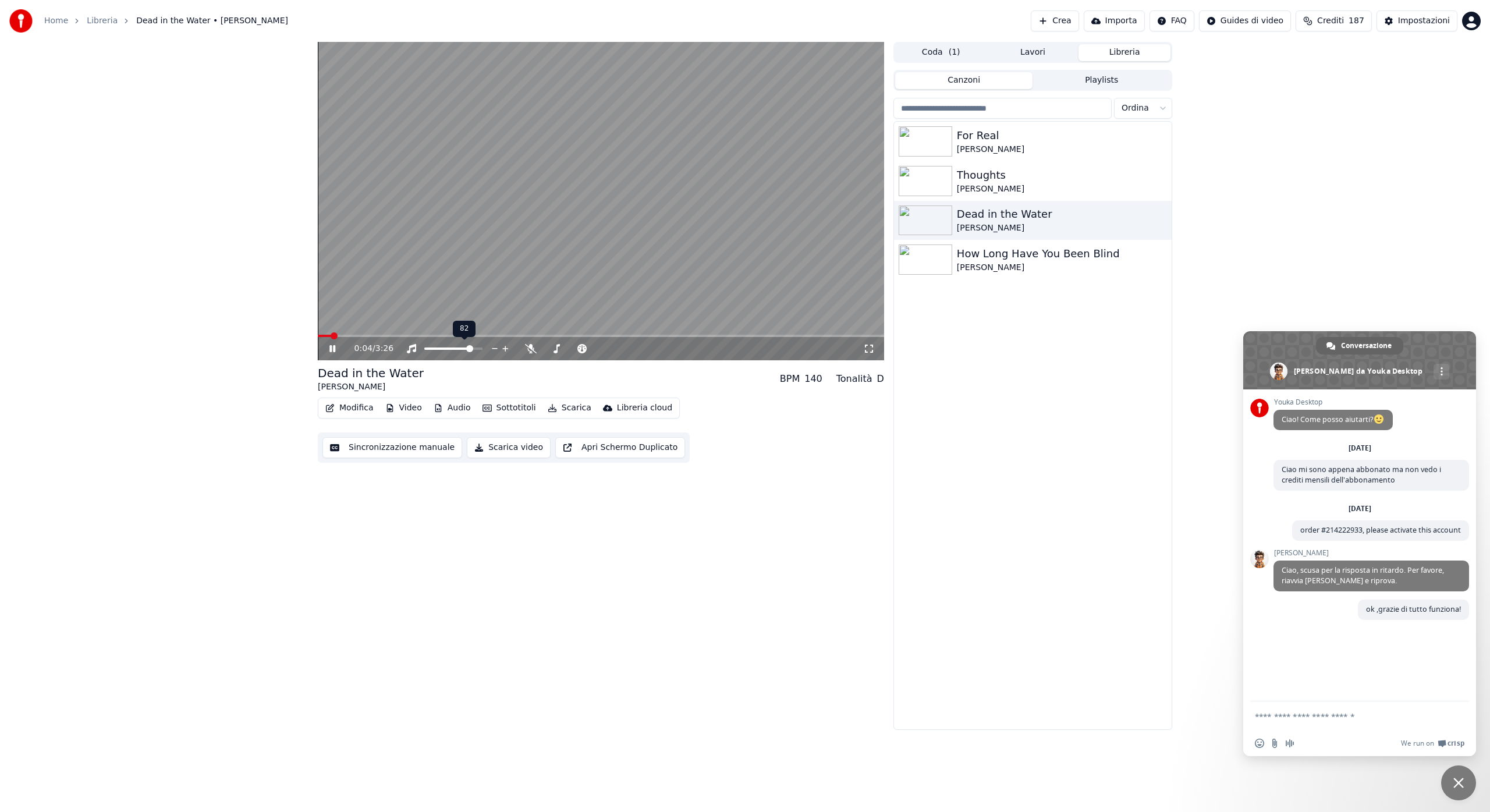
click at [472, 347] on span at bounding box center [470, 348] width 7 height 7
click at [873, 346] on icon at bounding box center [869, 348] width 8 height 8
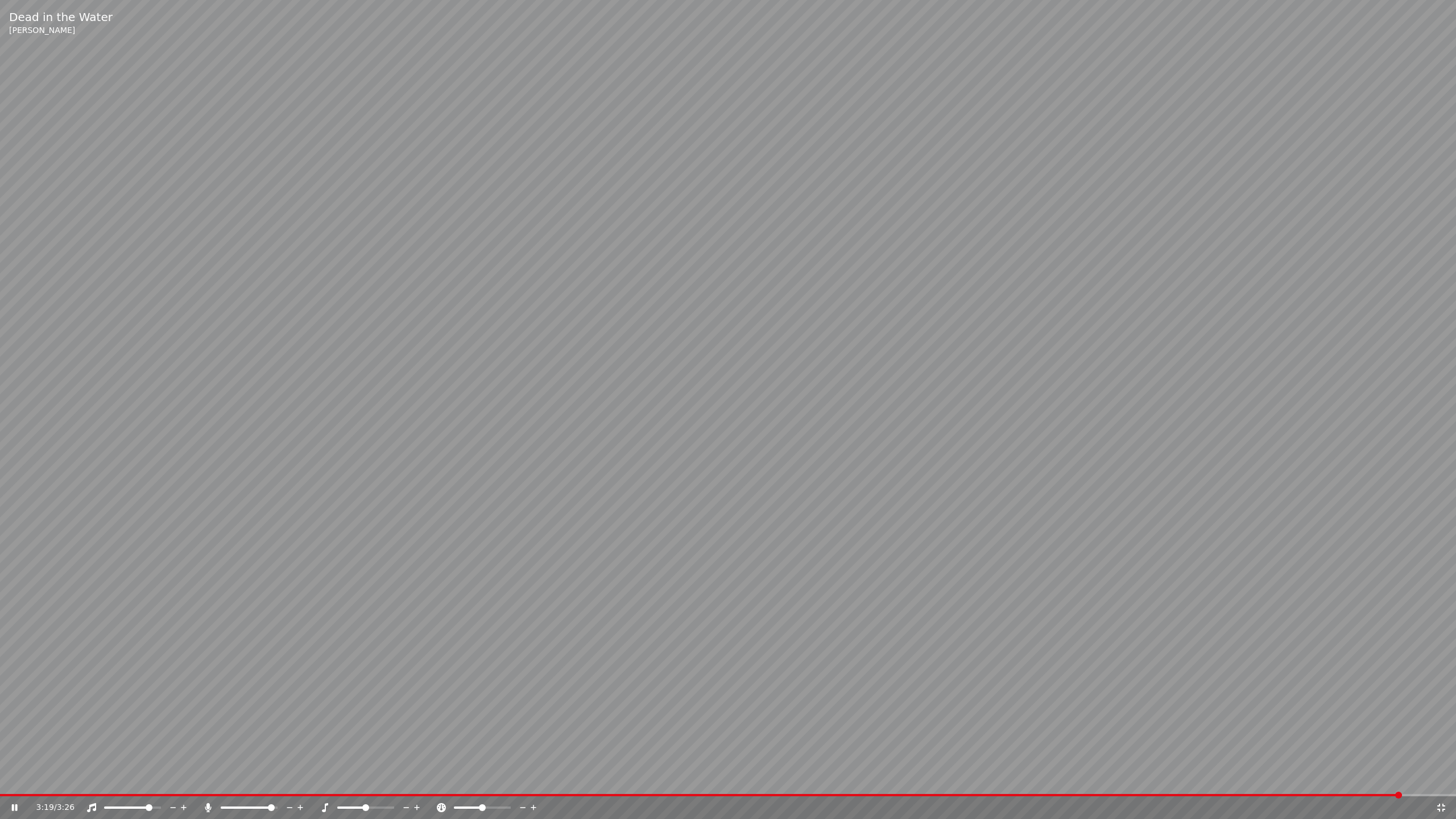
click at [274, 793] on span at bounding box center [271, 808] width 7 height 7
click at [19, 793] on video at bounding box center [728, 410] width 1456 height 819
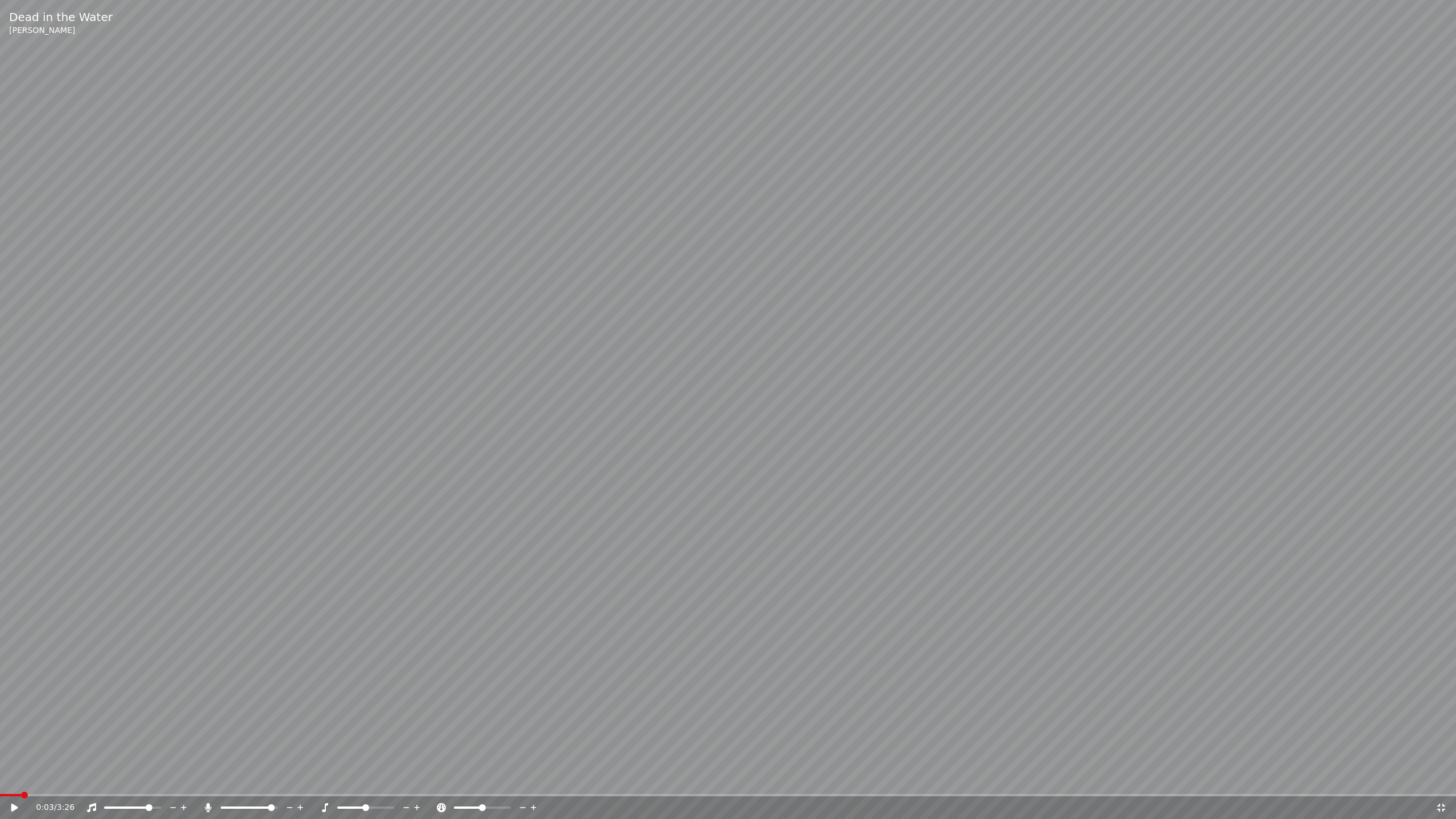
click at [18, 793] on span at bounding box center [11, 795] width 21 height 3
click at [18, 793] on icon at bounding box center [22, 808] width 27 height 9
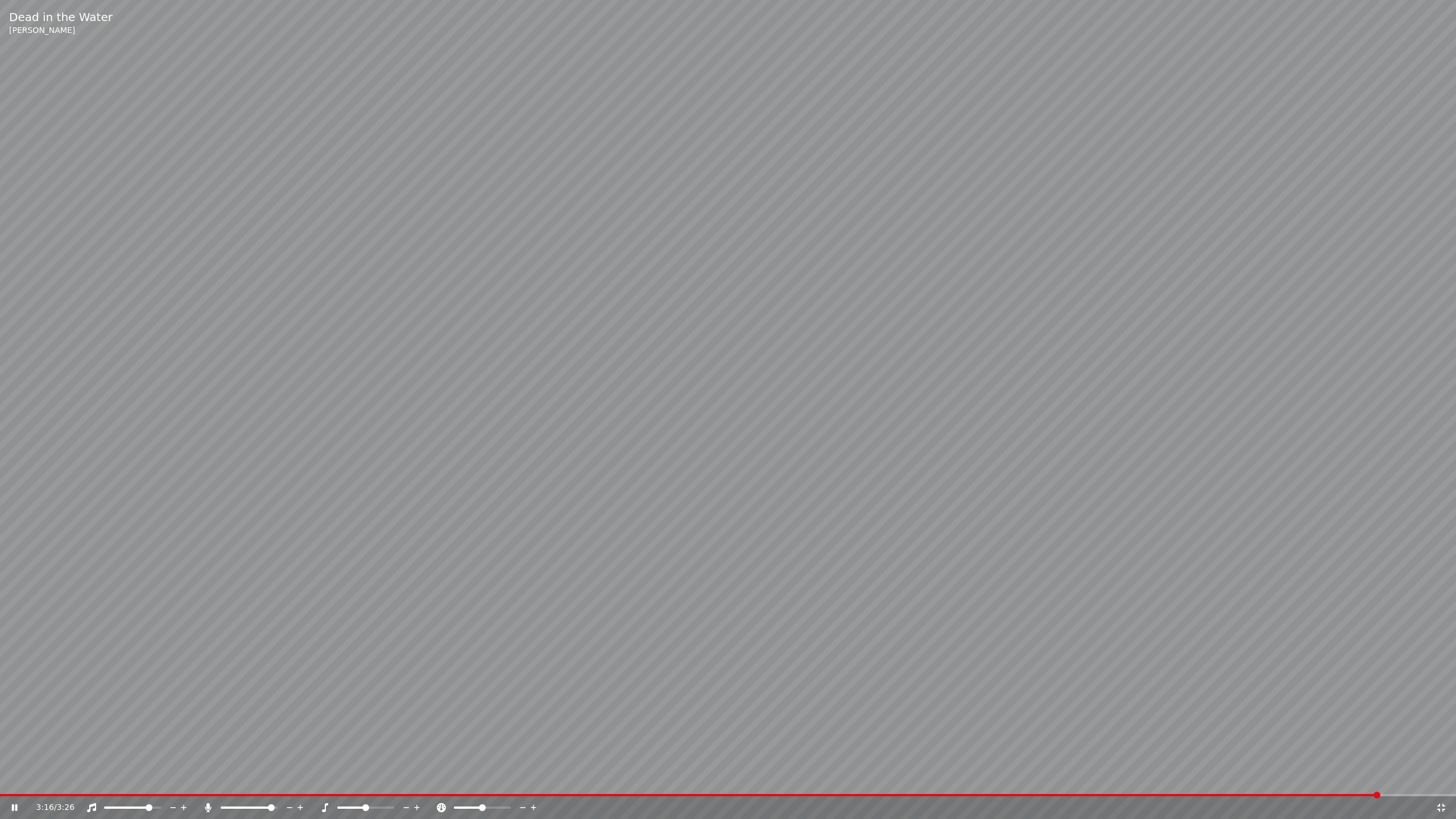
click at [1440, 793] on icon at bounding box center [1441, 808] width 11 height 9
